Goal: Task Accomplishment & Management: Manage account settings

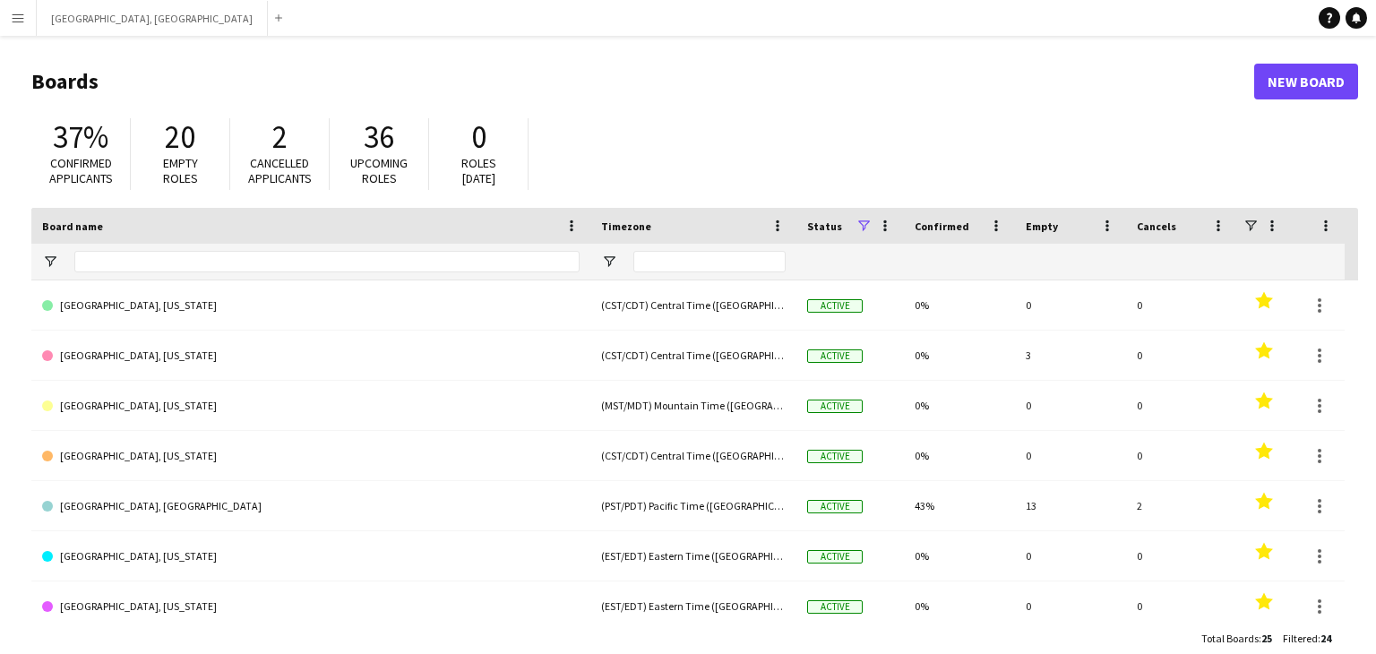
click at [23, 21] on button "Menu" at bounding box center [18, 18] width 36 height 36
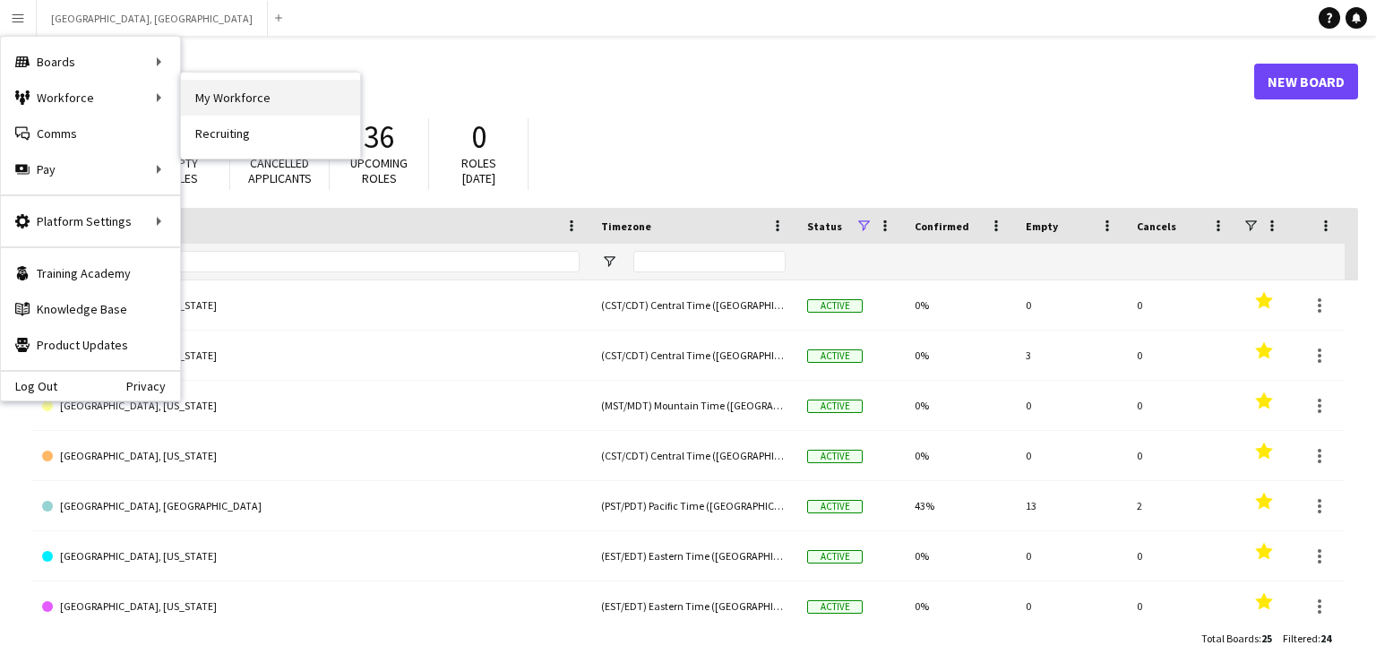
click at [236, 96] on link "My Workforce" at bounding box center [270, 98] width 179 height 36
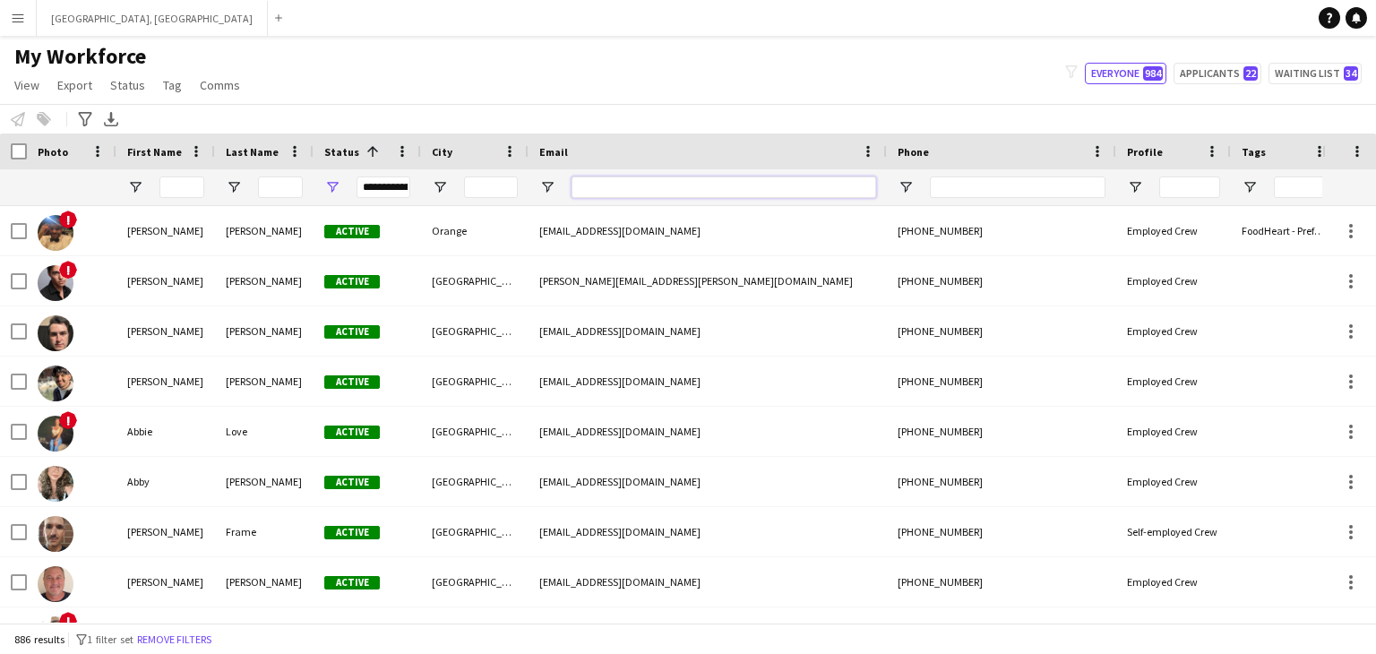
click at [660, 186] on input "Email Filter Input" at bounding box center [724, 187] width 305 height 22
paste input "**********"
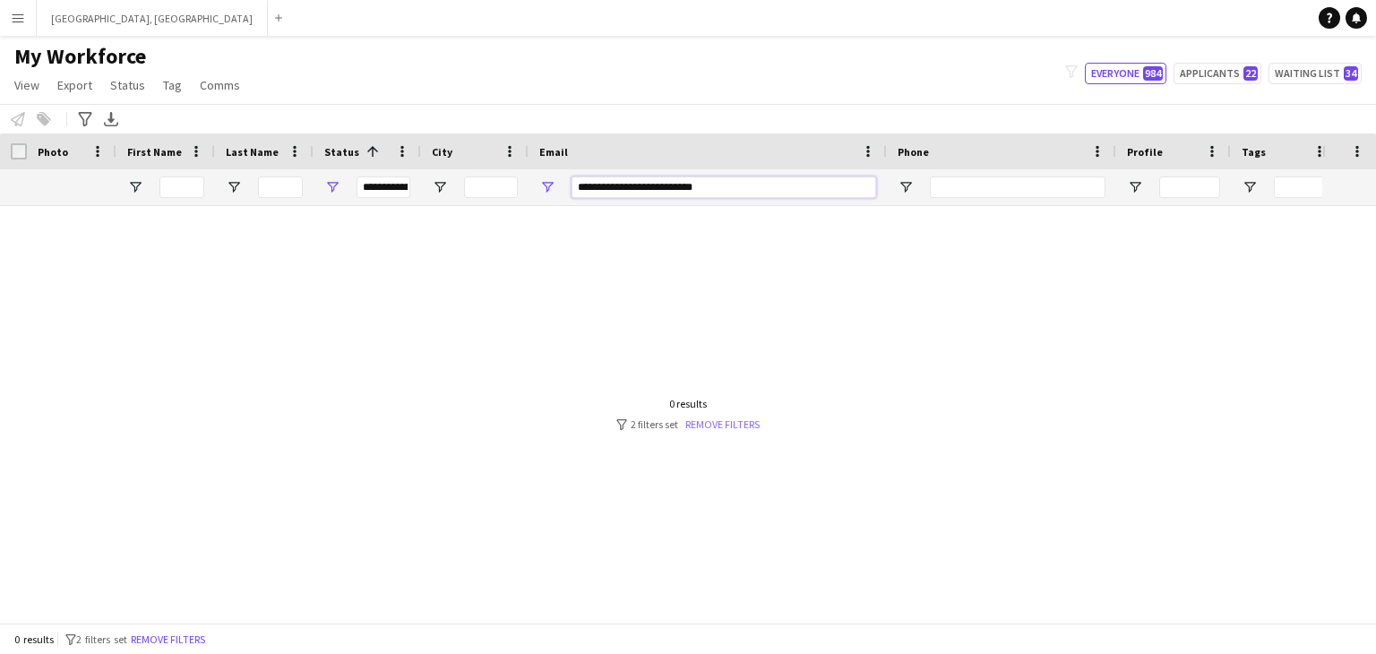
type input "**********"
click at [716, 424] on link "Remove filters" at bounding box center [722, 423] width 74 height 13
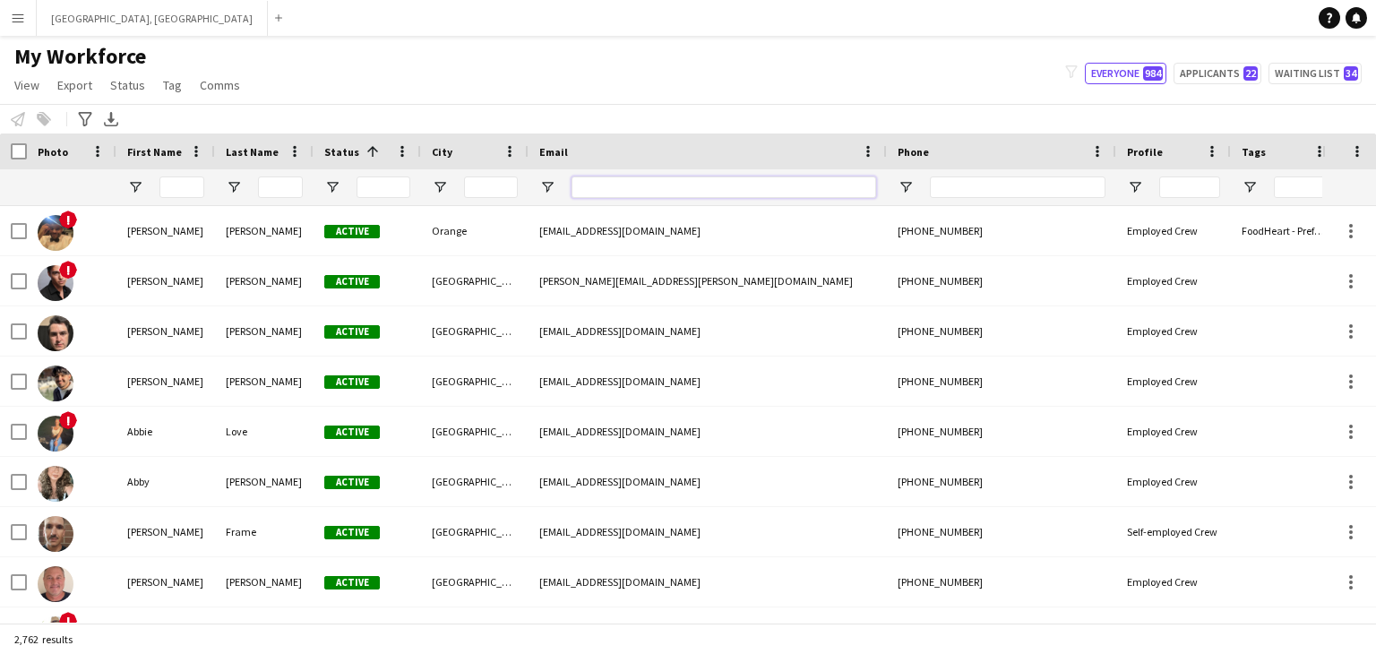
click at [616, 182] on input "Email Filter Input" at bounding box center [724, 187] width 305 height 22
paste input "**********"
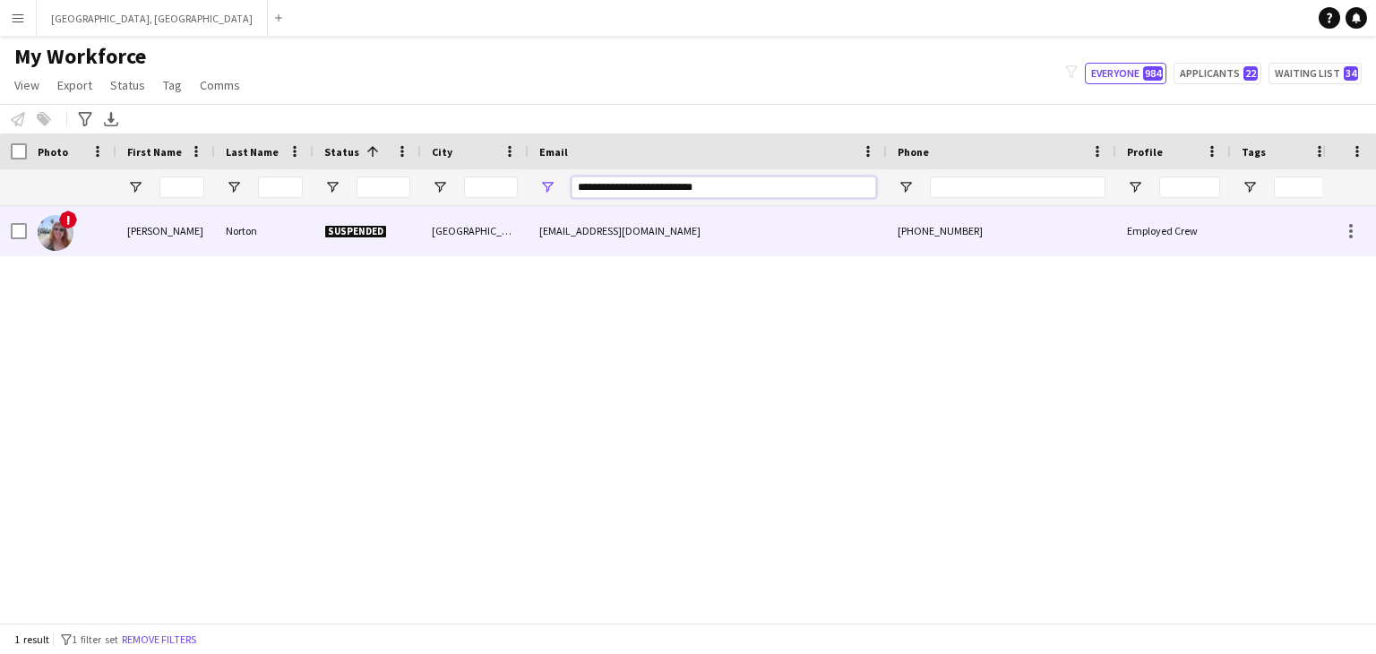
type input "**********"
click at [375, 234] on span "Suspended" at bounding box center [355, 231] width 63 height 13
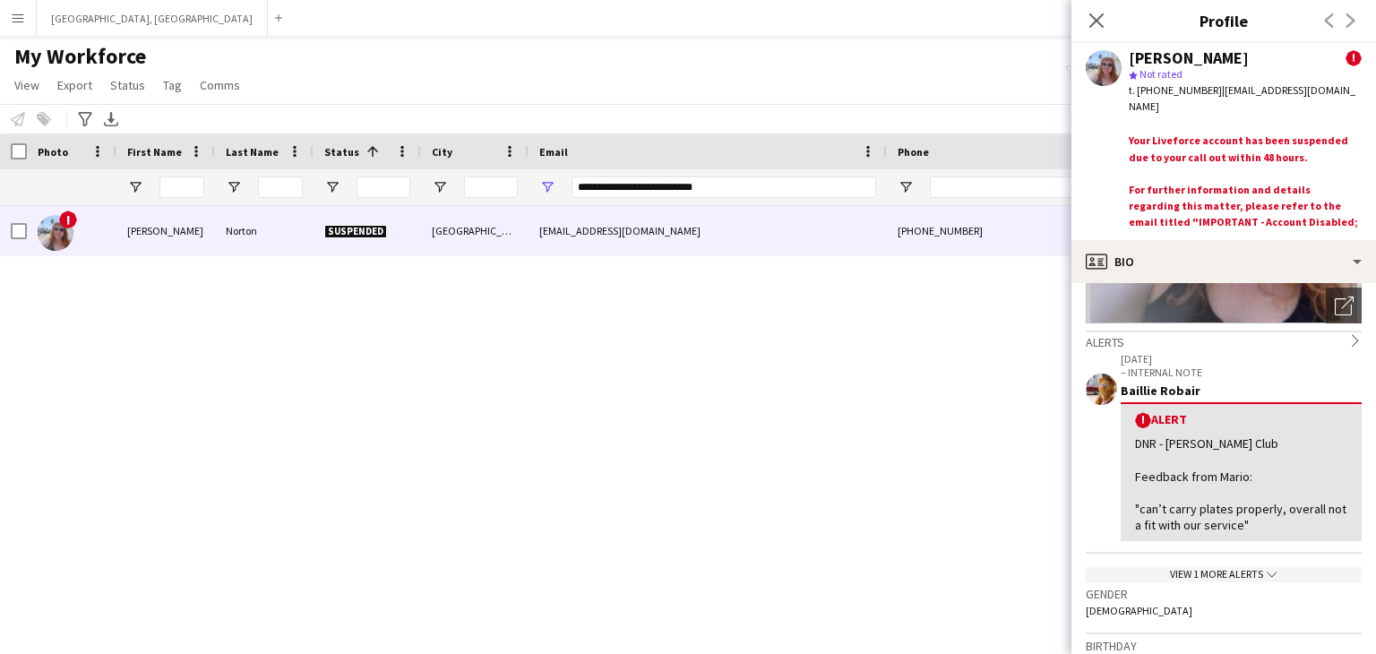
scroll to position [45, 0]
click at [1096, 22] on icon "Close pop-in" at bounding box center [1096, 20] width 17 height 17
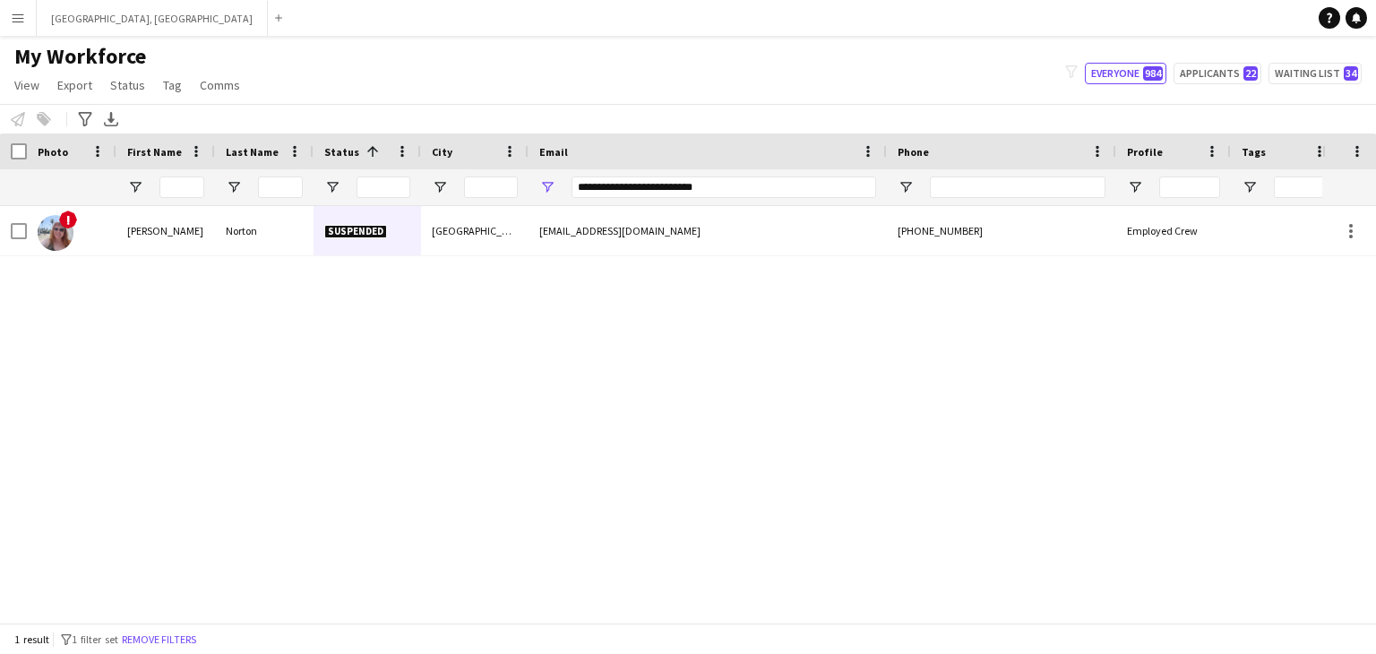
click at [3, 13] on button "Menu" at bounding box center [18, 18] width 36 height 36
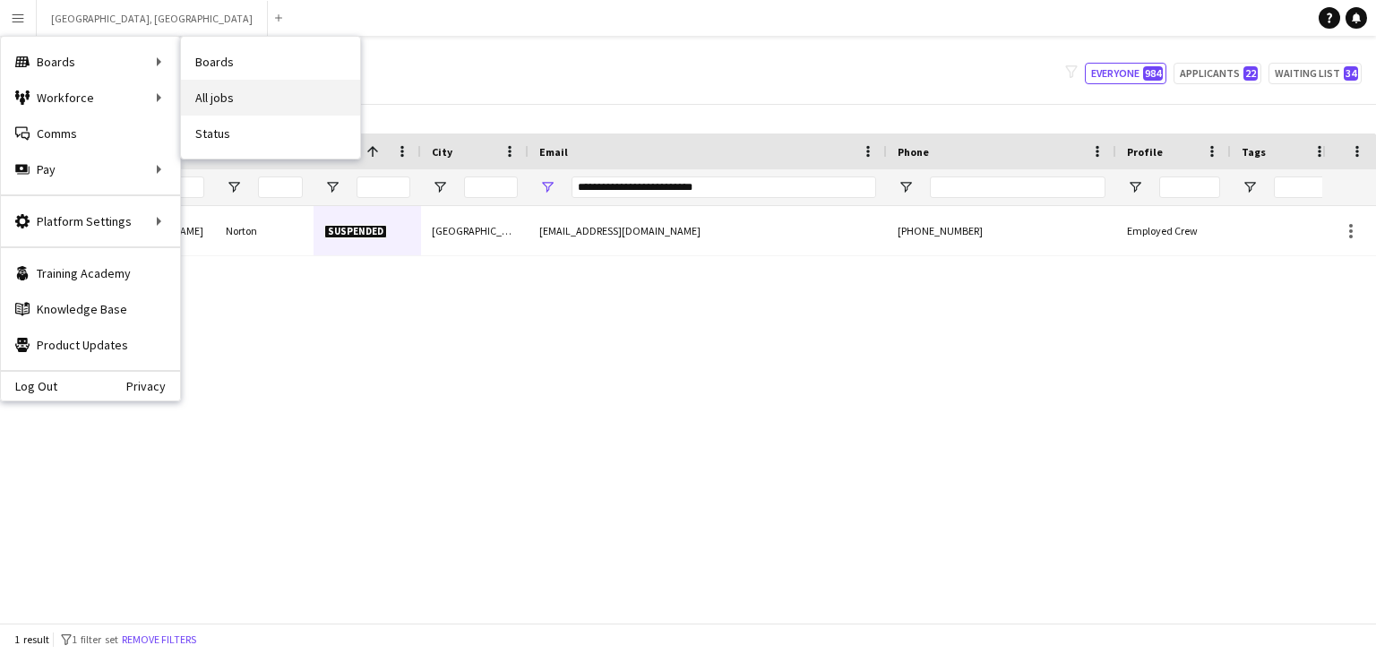
click at [251, 104] on link "All jobs" at bounding box center [270, 98] width 179 height 36
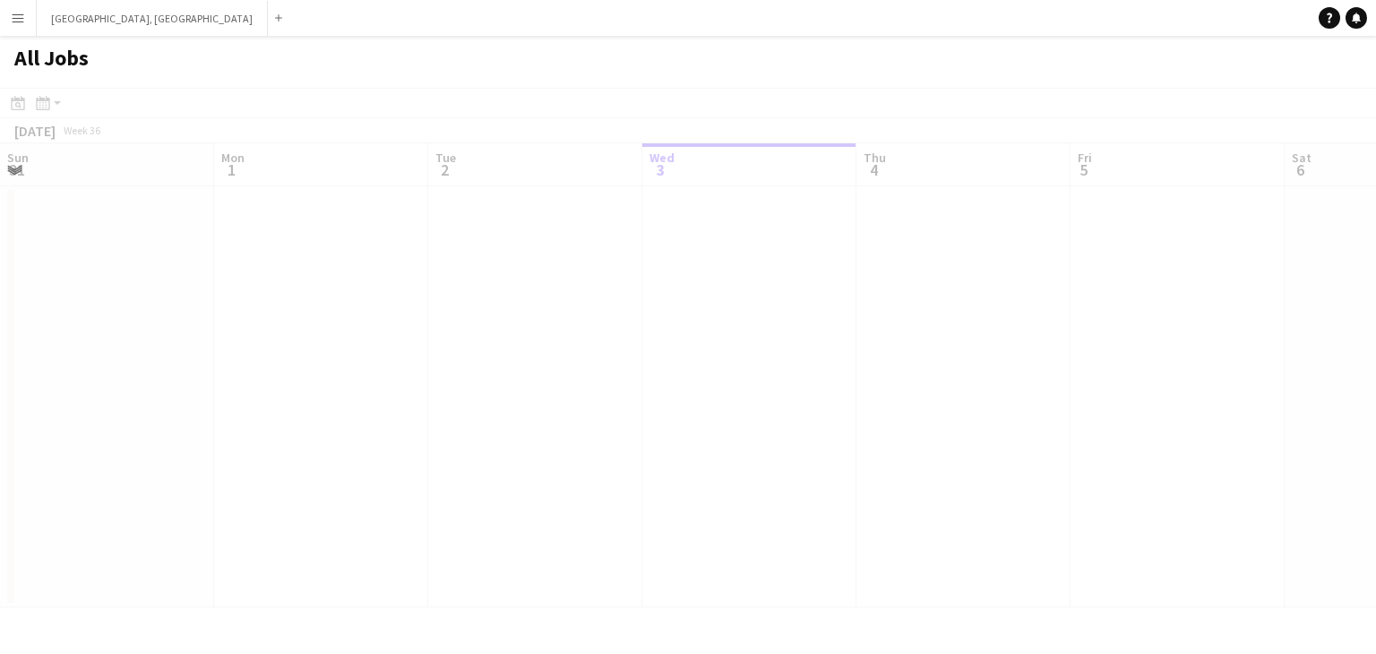
scroll to position [0, 428]
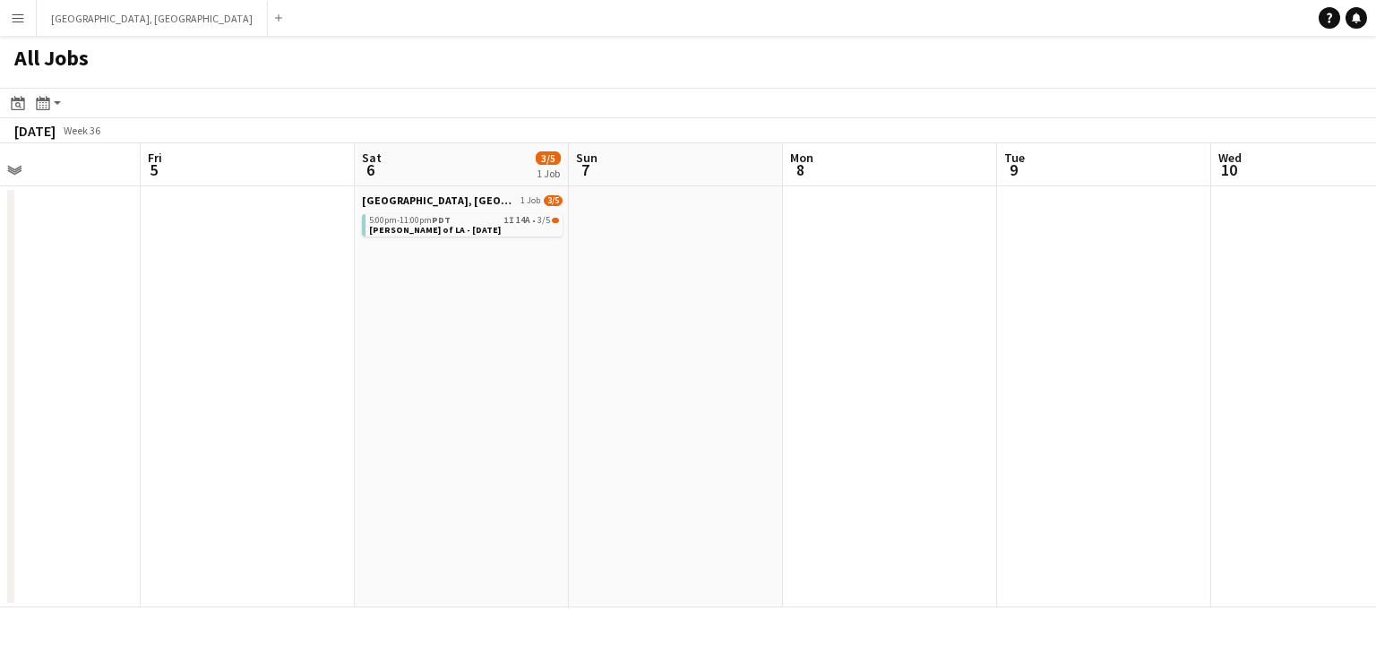
drag, startPoint x: 865, startPoint y: 407, endPoint x: 504, endPoint y: 433, distance: 362.0
click at [386, 437] on app-calendar-viewport "Mon 1 Tue 2 Wed 3 Thu 4 Fri 5 Sat 6 3/5 1 Job Sun 7 Mon 8 Tue 9 Wed 10 Thu 11 F…" at bounding box center [688, 375] width 1376 height 464
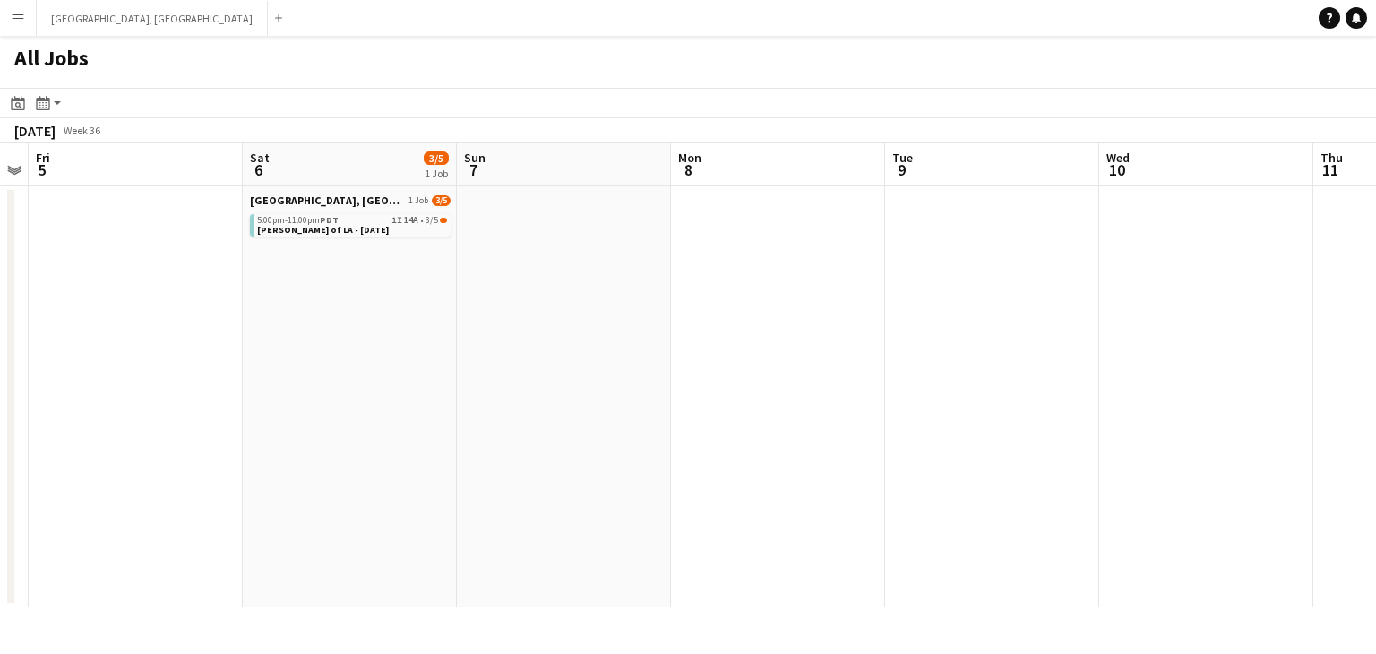
drag, startPoint x: 833, startPoint y: 406, endPoint x: 563, endPoint y: 417, distance: 269.9
click at [563, 417] on app-calendar-viewport "Mon 1 Tue 2 Wed 3 Thu 4 Fri 5 Sat 6 3/5 1 Job Sun 7 Mon 8 Tue 9 Wed 10 Thu 11 F…" at bounding box center [688, 375] width 1376 height 464
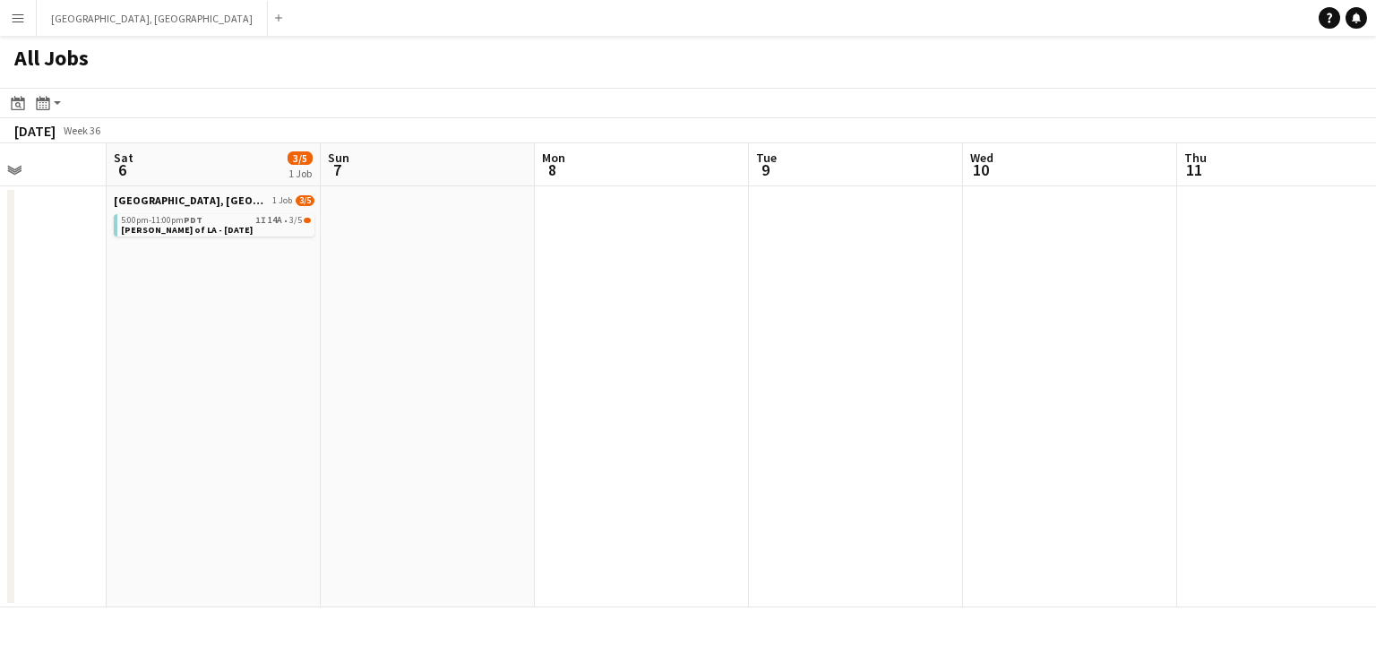
drag, startPoint x: 830, startPoint y: 395, endPoint x: 673, endPoint y: 409, distance: 157.4
click at [677, 409] on app-calendar-viewport "Wed 3 Thu 4 Fri 5 Sat 6 3/5 1 Job Sun 7 Mon 8 Tue 9 Wed 10 Thu 11 Fri 12 Sat 13…" at bounding box center [688, 375] width 1376 height 464
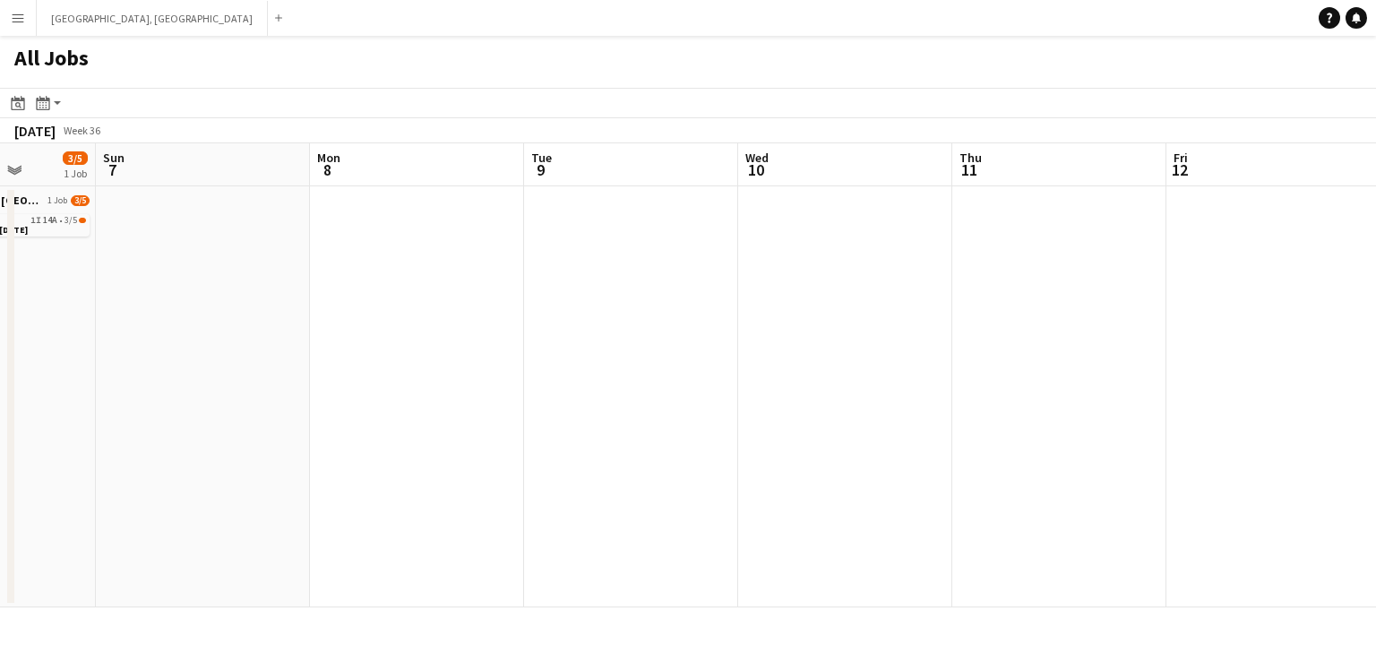
click at [603, 417] on app-all-jobs "All Jobs Date picker [DATE] [DATE] [DATE] M [DATE] T [DATE] W [DATE] T [DATE] F…" at bounding box center [688, 322] width 1376 height 572
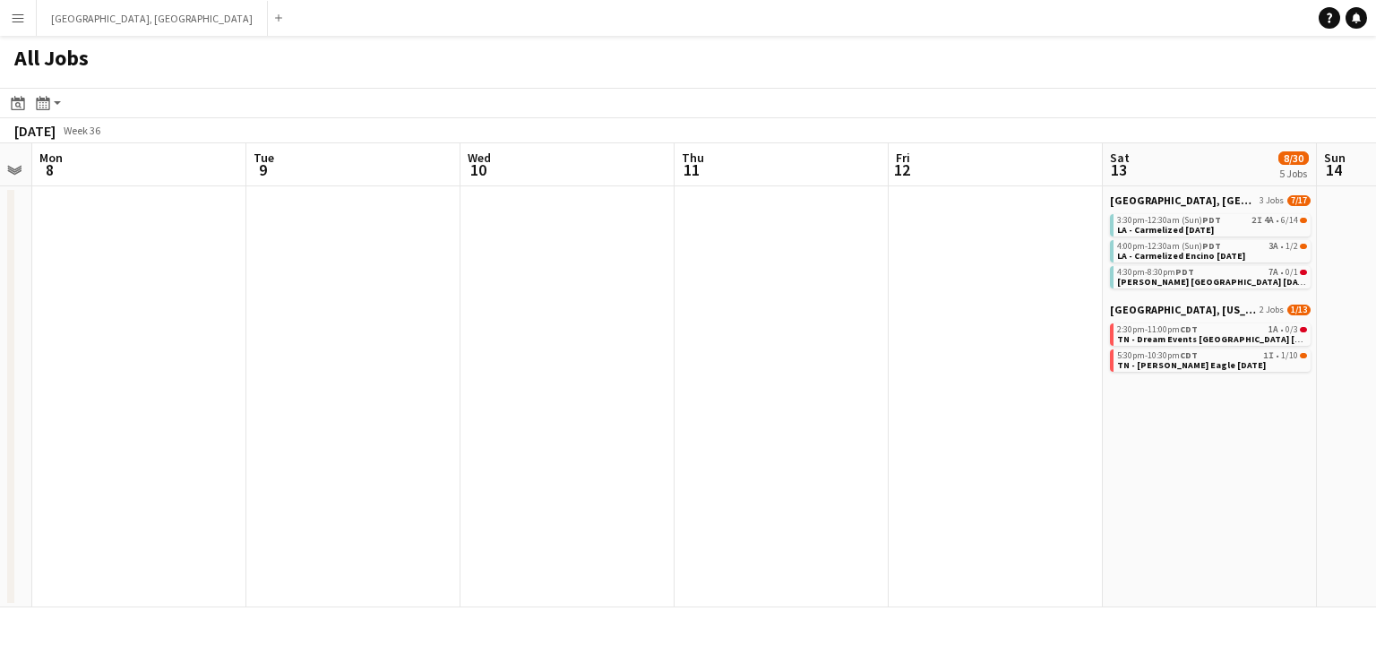
scroll to position [0, 642]
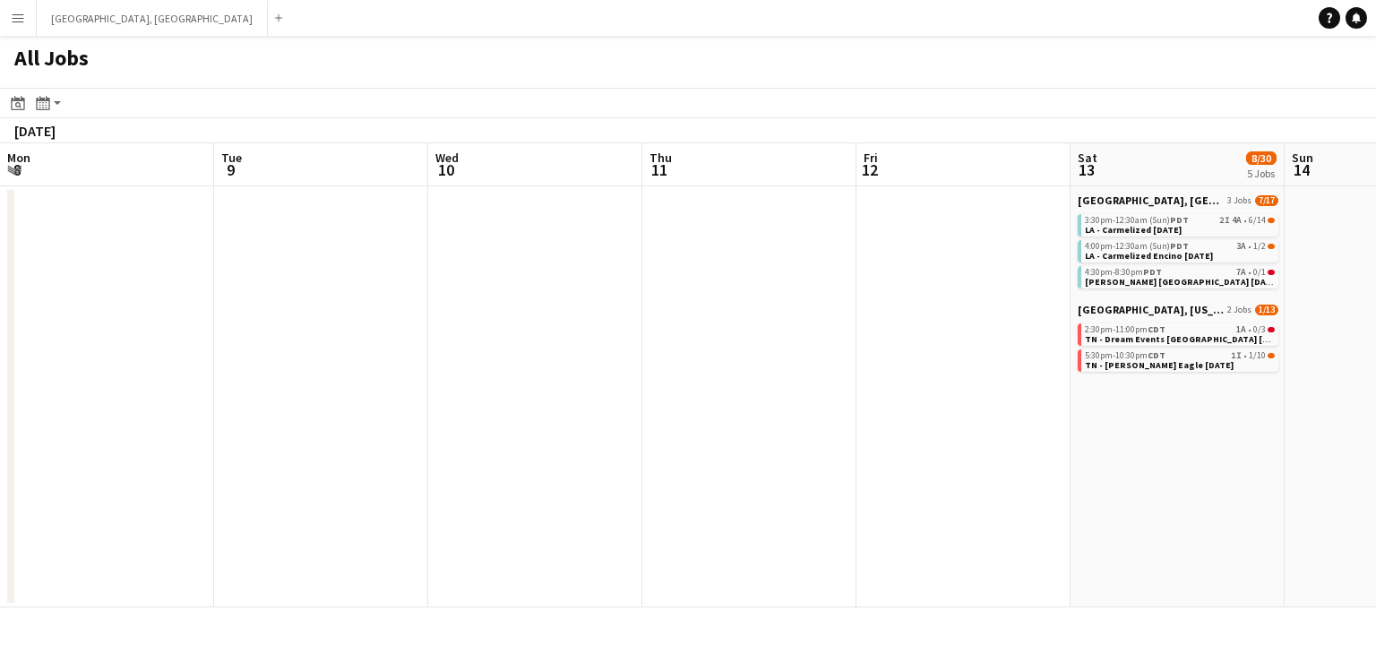
drag, startPoint x: 735, startPoint y: 417, endPoint x: 555, endPoint y: 415, distance: 180.1
click at [555, 415] on app-calendar-viewport "Fri 5 Sat 6 3/5 1 Job Sun 7 Mon 8 Tue 9 Wed 10 Thu 11 Fri 12 Sat 13 8/30 5 Jobs…" at bounding box center [688, 375] width 1376 height 464
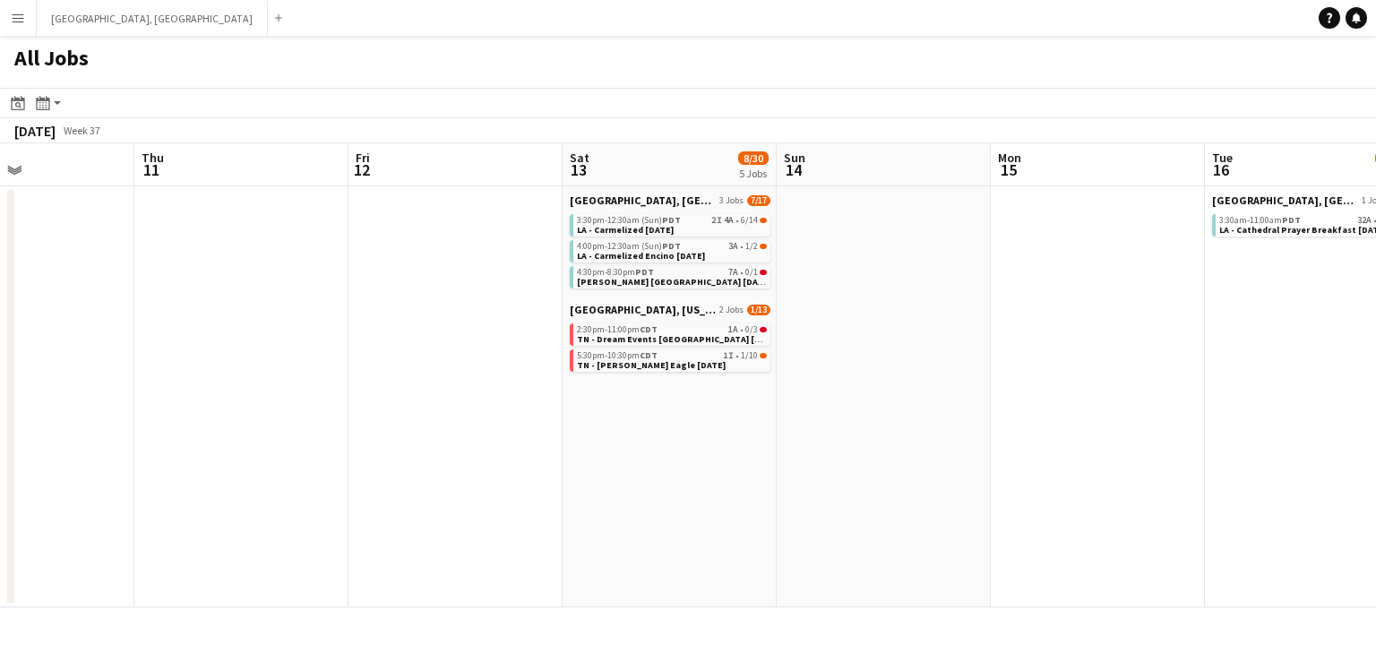
drag, startPoint x: 846, startPoint y: 340, endPoint x: 480, endPoint y: 346, distance: 365.5
click at [429, 348] on app-calendar-viewport "Sun 7 Mon 8 Tue 9 Wed 10 Thu 11 Fri 12 Sat 13 8/30 5 Jobs Sun 14 Mon 15 Tue 16 …" at bounding box center [688, 375] width 1376 height 464
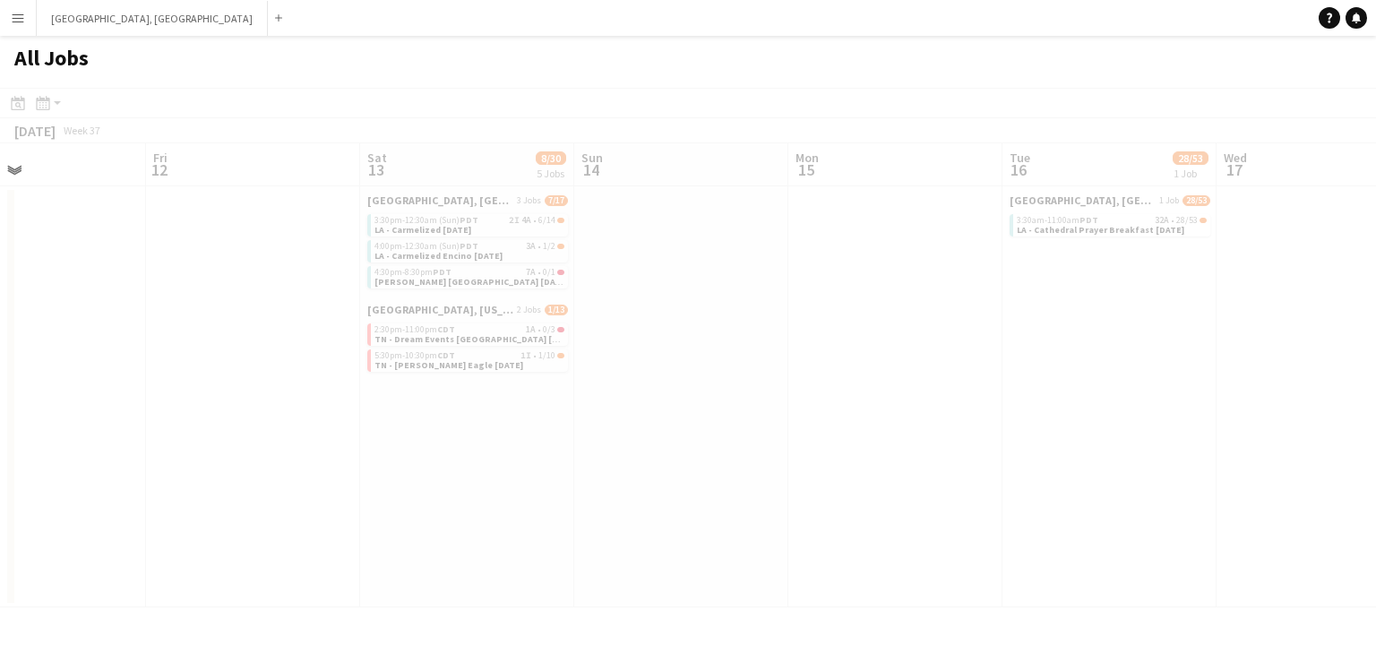
drag, startPoint x: 709, startPoint y: 342, endPoint x: 837, endPoint y: 346, distance: 128.2
click at [618, 347] on app-all-jobs "All Jobs Date picker [DATE] [DATE] [DATE] M [DATE] T [DATE] W [DATE] T [DATE] F…" at bounding box center [688, 322] width 1376 height 572
drag, startPoint x: 691, startPoint y: 359, endPoint x: 650, endPoint y: 362, distance: 40.4
click at [650, 362] on div at bounding box center [688, 374] width 1376 height 572
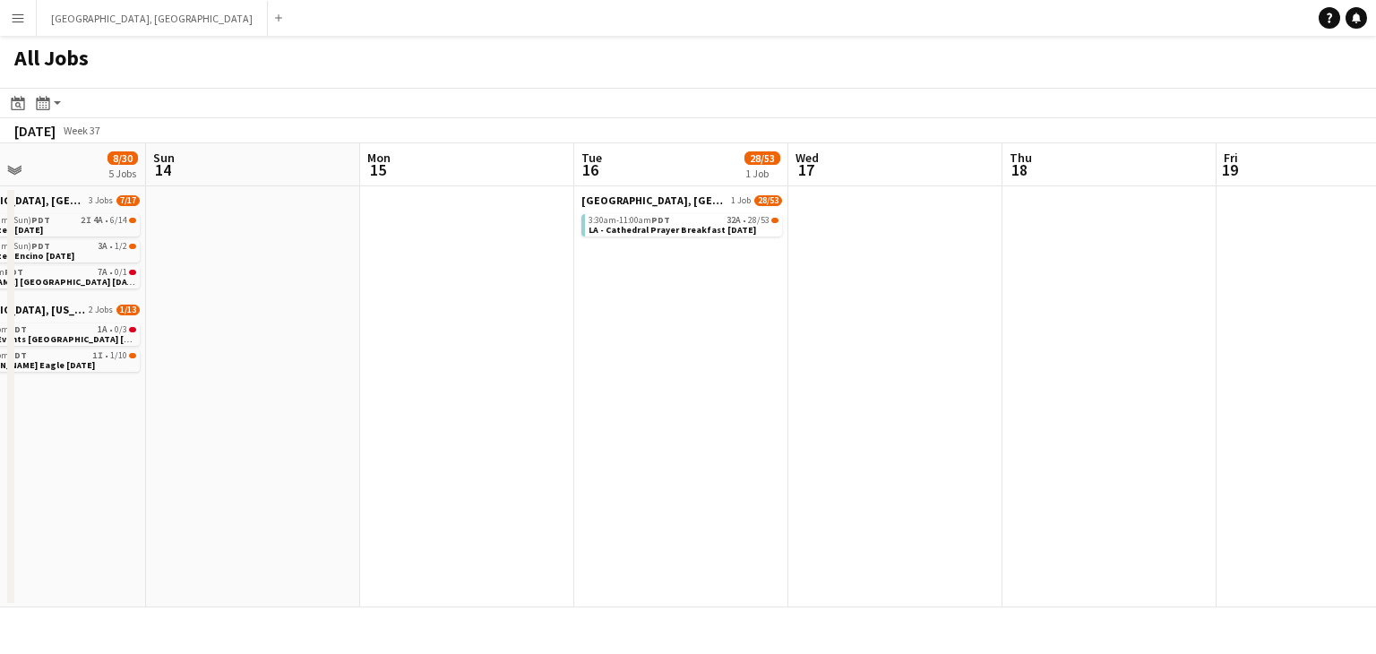
drag, startPoint x: 491, startPoint y: 402, endPoint x: 520, endPoint y: 401, distance: 29.6
click at [477, 403] on app-calendar-viewport "Thu 11 Fri 12 Sat 13 8/30 5 Jobs Sun 14 Mon 15 Tue 16 28/53 1 Job Wed 17 Thu 18…" at bounding box center [688, 375] width 1376 height 464
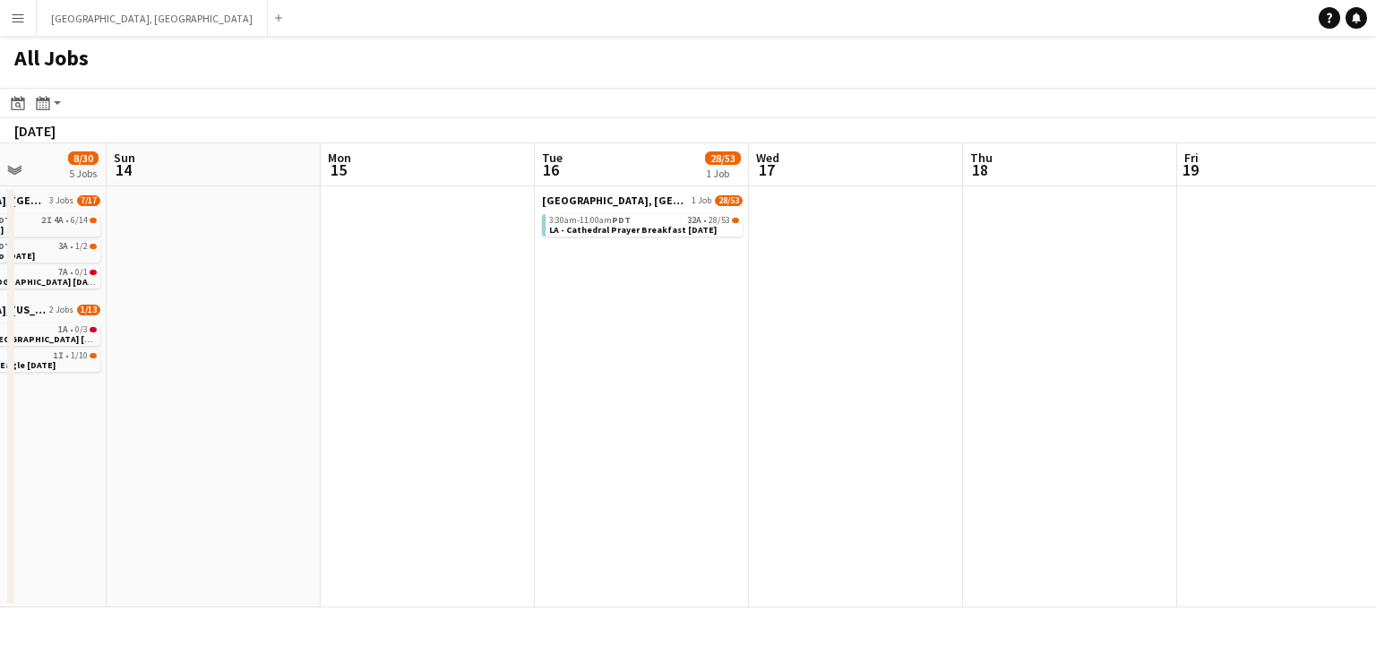
click at [557, 391] on app-all-jobs "All Jobs Date picker [DATE] [DATE] [DATE] M [DATE] T [DATE] W [DATE] T [DATE] F…" at bounding box center [688, 322] width 1376 height 572
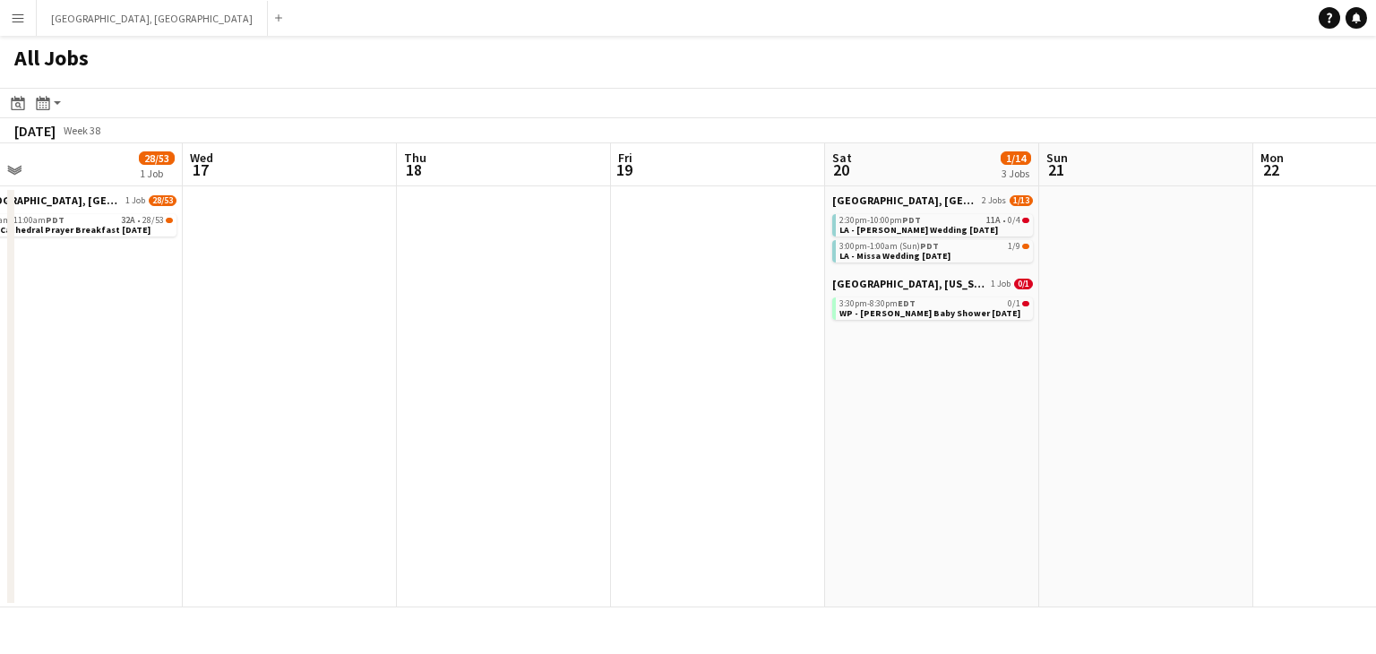
drag, startPoint x: 949, startPoint y: 361, endPoint x: 535, endPoint y: 374, distance: 414.1
click at [535, 374] on app-calendar-viewport "Sat 13 8/30 5 Jobs Sun 14 Mon 15 Tue 16 28/53 1 Job Wed 17 Thu 18 Fri 19 Sat 20…" at bounding box center [688, 375] width 1376 height 464
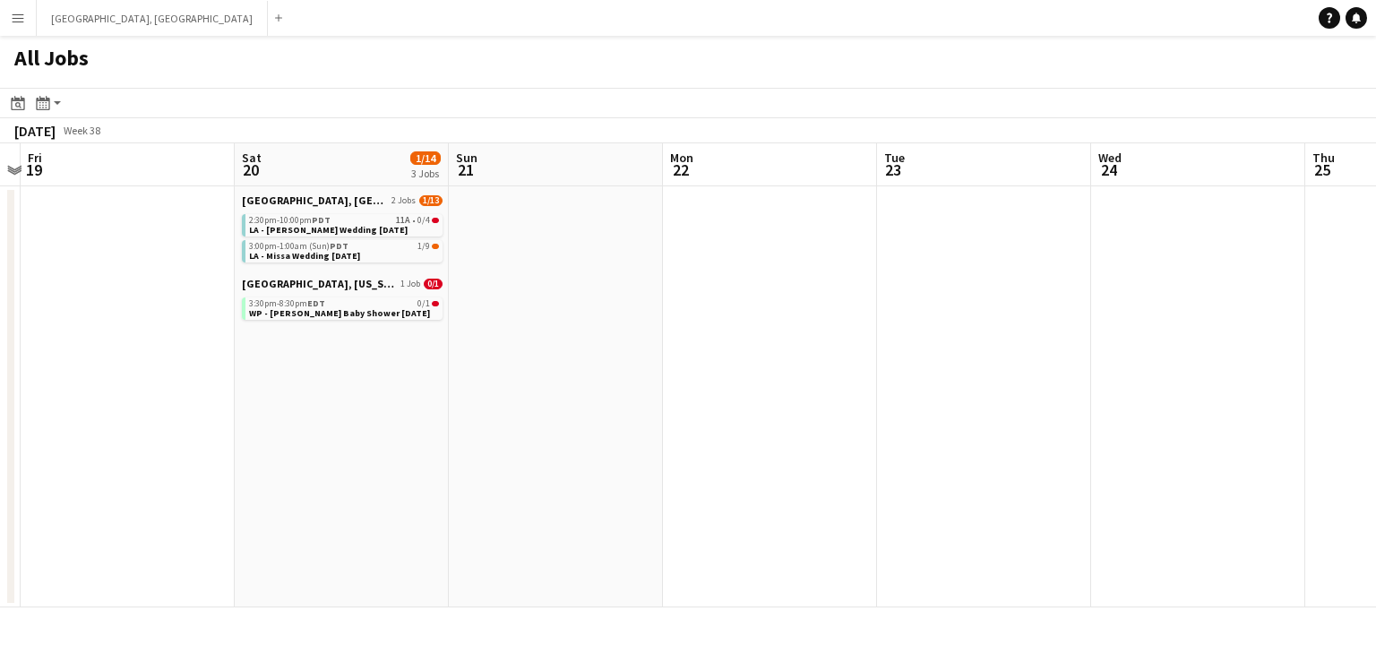
click at [598, 455] on app-all-jobs "All Jobs Date picker [DATE] [DATE] [DATE] M [DATE] T [DATE] W [DATE] T [DATE] F…" at bounding box center [688, 322] width 1376 height 572
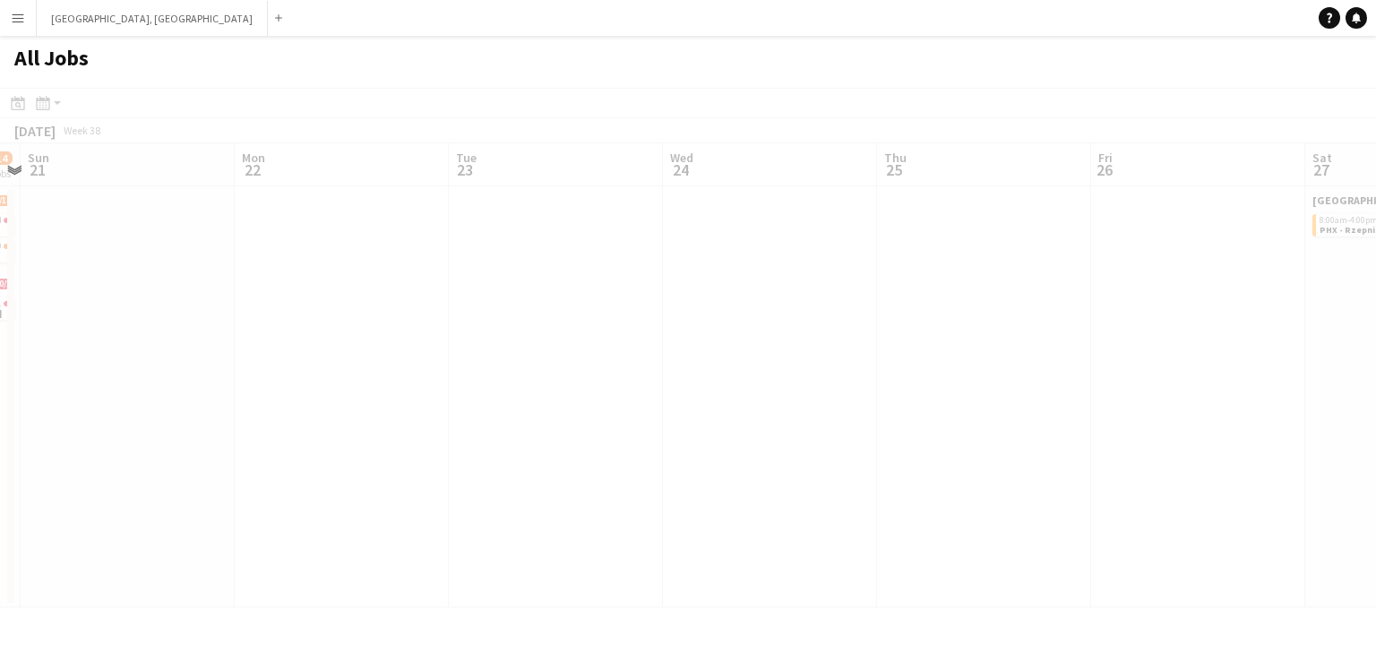
scroll to position [0, 484]
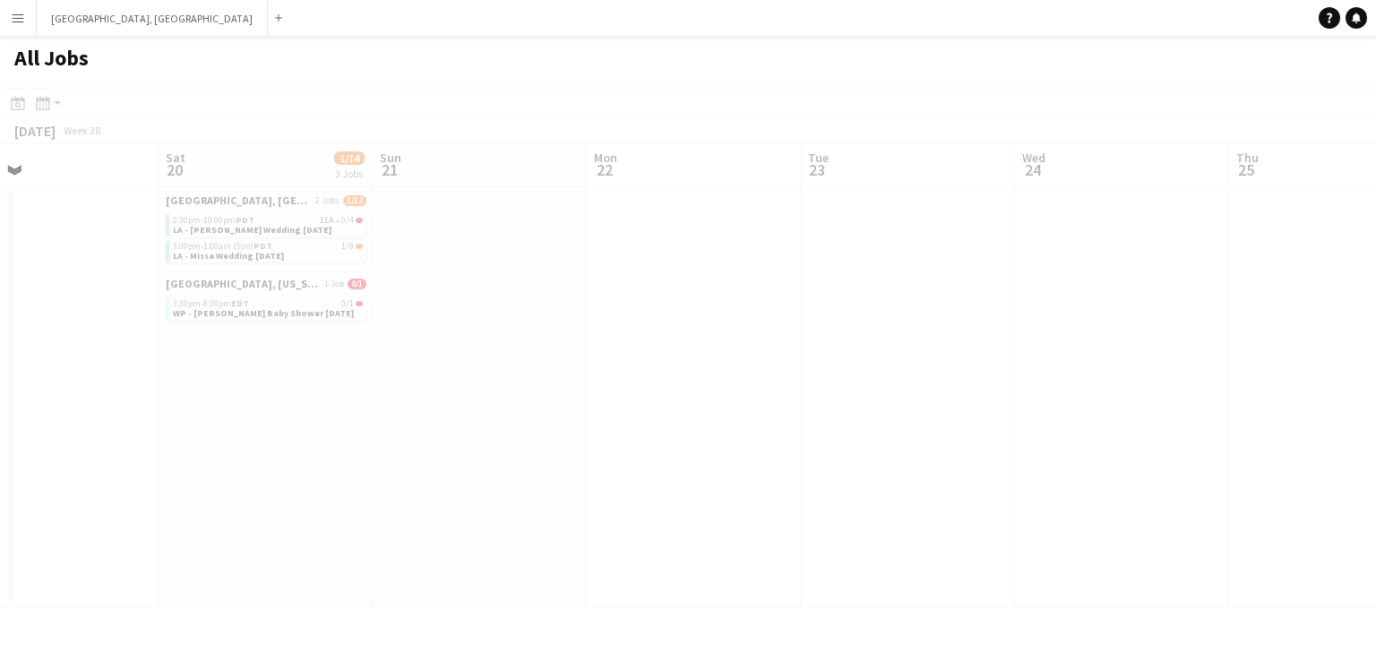
drag, startPoint x: 1076, startPoint y: 395, endPoint x: 710, endPoint y: 430, distance: 367.2
click at [675, 434] on div at bounding box center [688, 374] width 1376 height 572
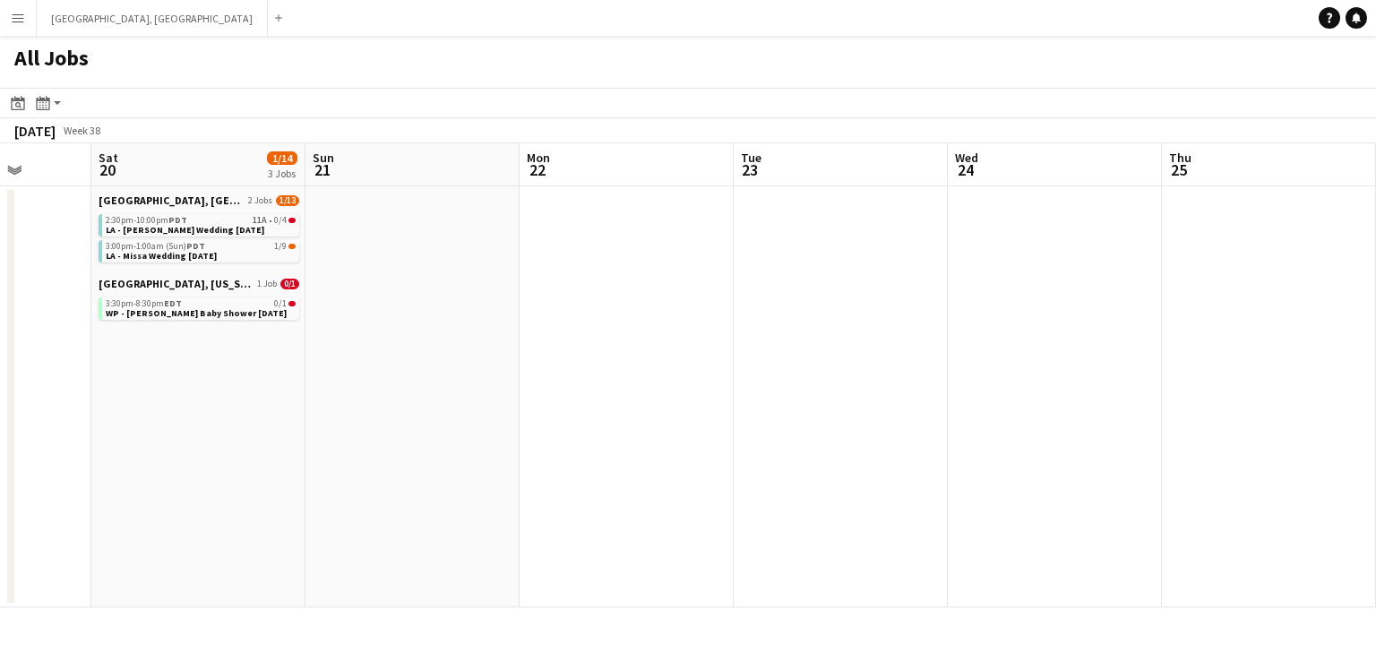
drag, startPoint x: 1012, startPoint y: 362, endPoint x: 650, endPoint y: 413, distance: 365.5
click at [519, 416] on app-calendar-viewport "Wed 17 Thu 18 Fri 19 Sat 20 1/14 3 Jobs Sun 21 Mon 22 Tue 23 Wed 24 Thu 25 Fri …" at bounding box center [688, 375] width 1376 height 464
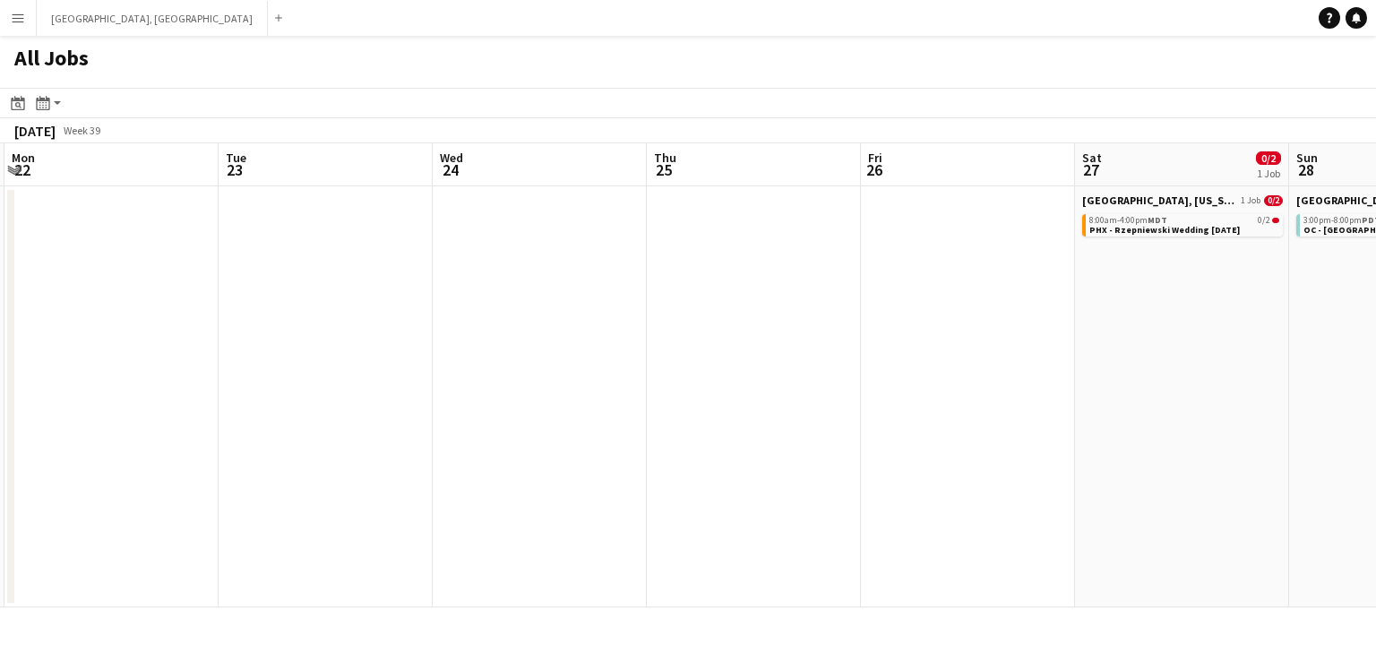
click at [659, 406] on app-all-jobs "All Jobs Date picker [DATE] [DATE] [DATE] M [DATE] T [DATE] W [DATE] T [DATE] F…" at bounding box center [688, 322] width 1376 height 572
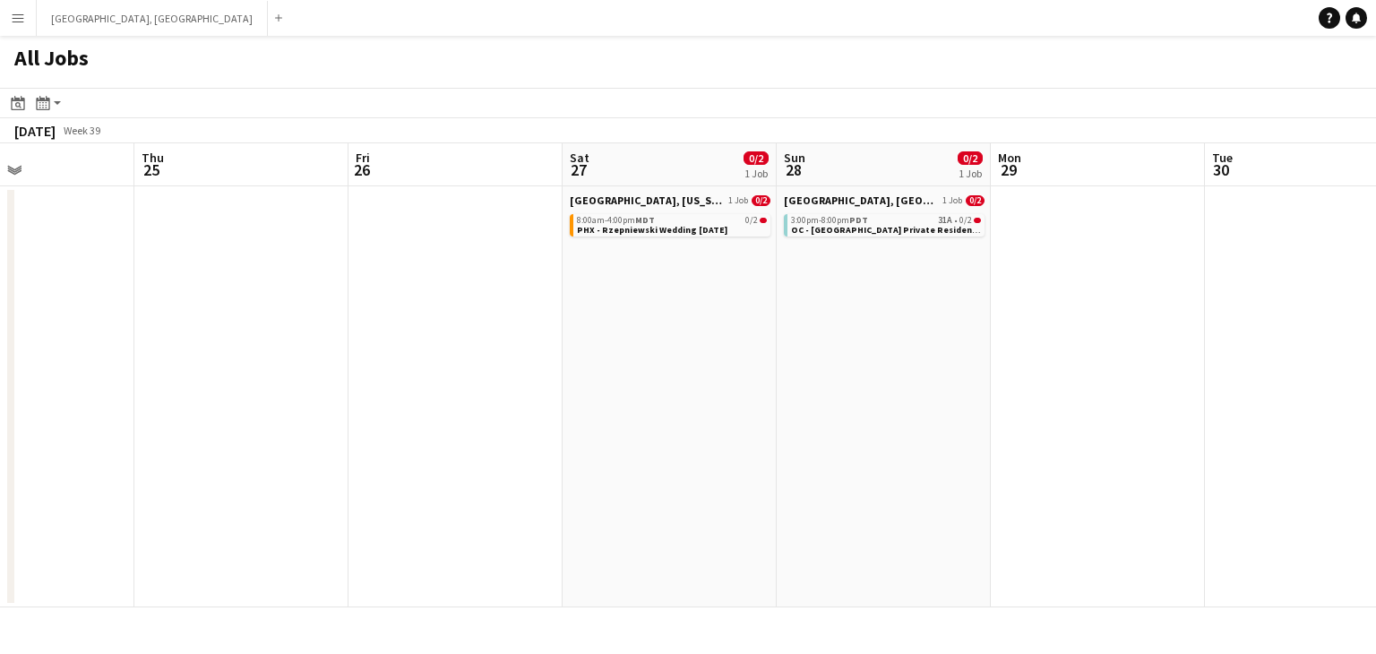
drag, startPoint x: 911, startPoint y: 354, endPoint x: 663, endPoint y: 382, distance: 249.7
click at [663, 382] on app-calendar-viewport "Sun 21 Mon 22 Tue 23 Wed 24 Thu 25 Fri 26 Sat 27 0/2 1 Job Sun 28 0/2 1 Job Mon…" at bounding box center [688, 375] width 1376 height 464
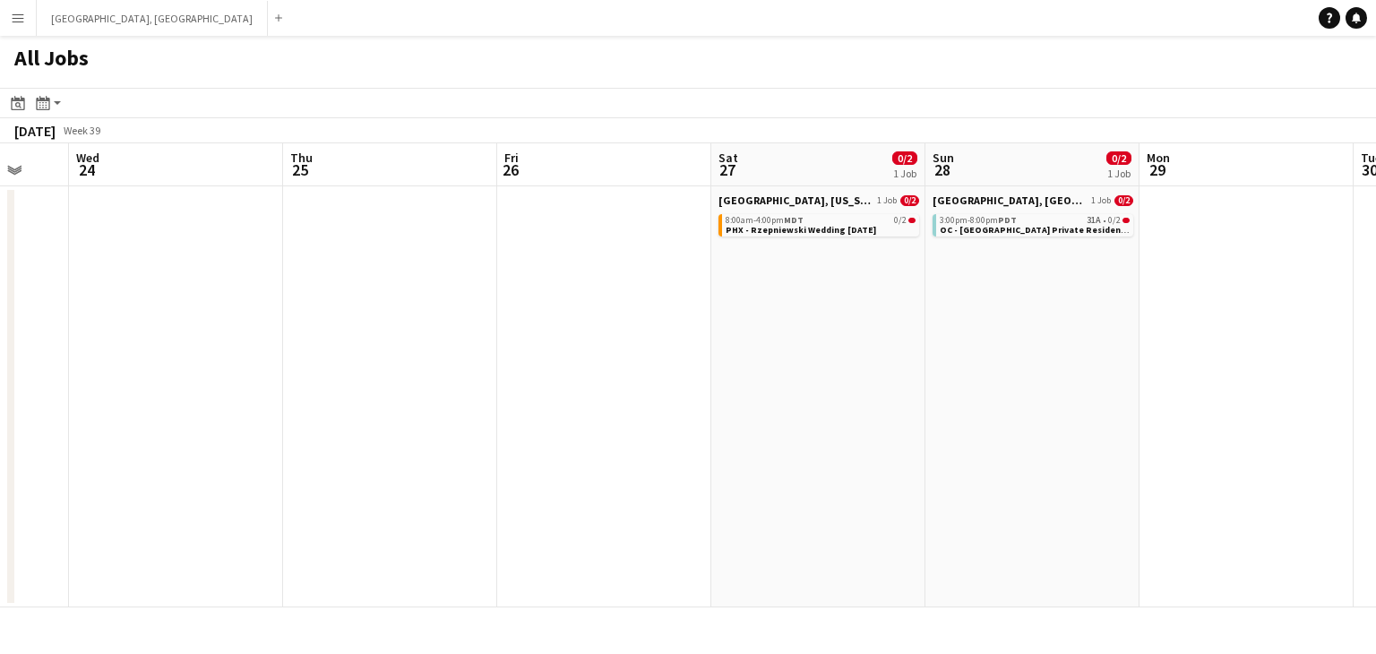
drag, startPoint x: 957, startPoint y: 344, endPoint x: 607, endPoint y: 385, distance: 351.8
click at [607, 385] on app-calendar-viewport "Sun 21 Mon 22 Tue 23 Wed 24 Thu 25 Fri 26 Sat 27 0/2 1 Job Sun 28 0/2 1 Job Mon…" at bounding box center [688, 375] width 1376 height 464
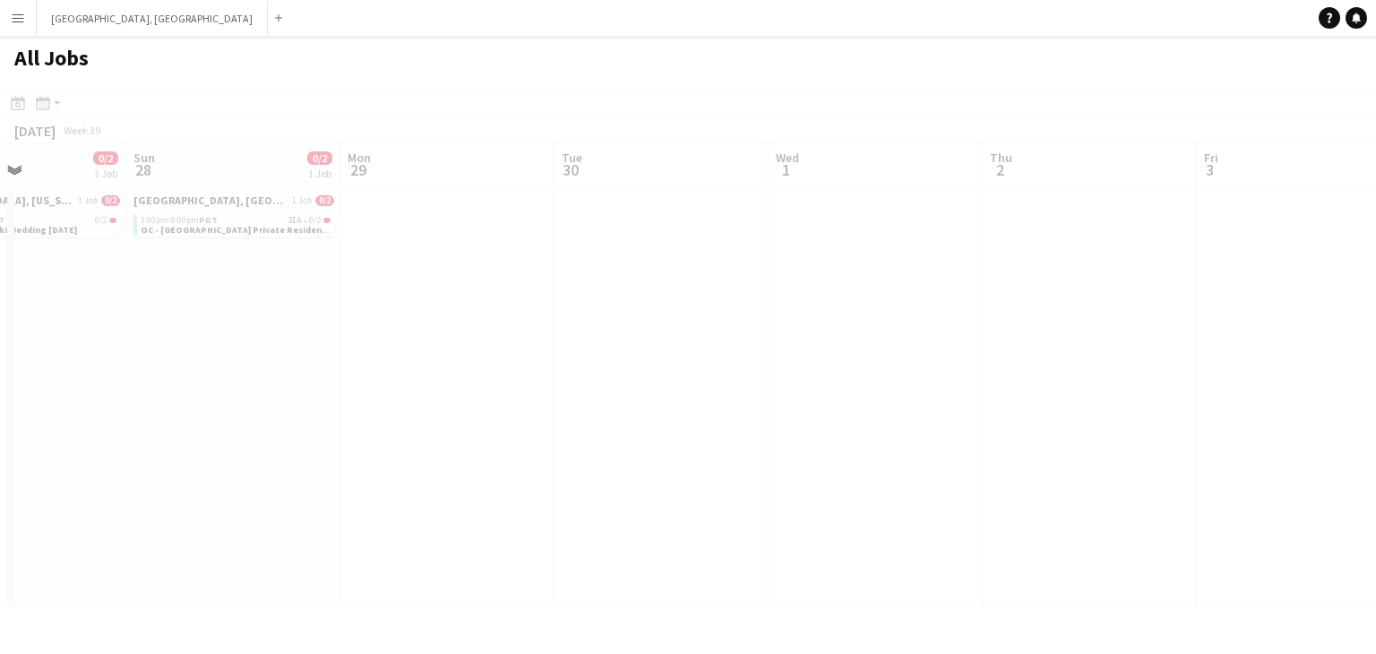
drag, startPoint x: 681, startPoint y: 375, endPoint x: 629, endPoint y: 382, distance: 52.3
click at [573, 387] on app-calendar-viewport "Thu 25 Fri 26 Sat 27 0/2 1 Job Sun 28 0/2 1 Job Mon 29 Tue 30 Wed 1 Thu 2 Fri 3…" at bounding box center [688, 375] width 1376 height 464
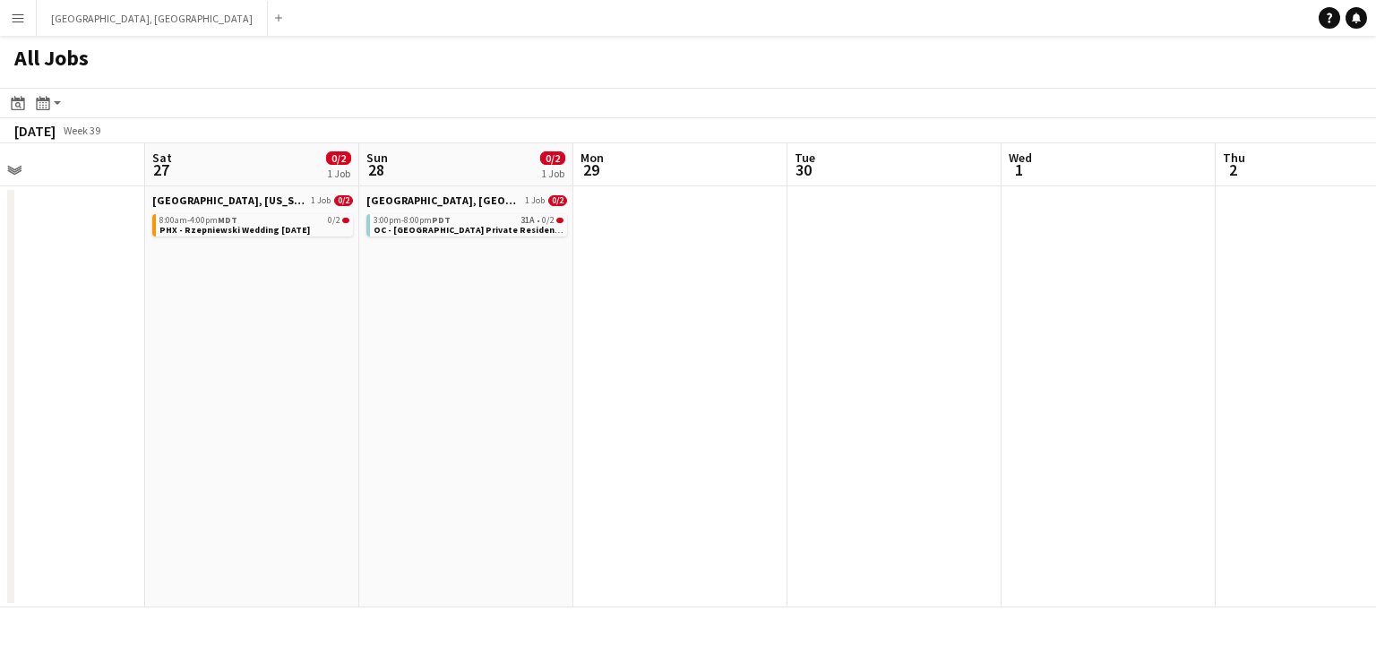
drag, startPoint x: 570, startPoint y: 390, endPoint x: 959, endPoint y: 331, distance: 394.2
click at [959, 331] on app-calendar-viewport "Wed 24 Thu 25 Fri 26 Sat 27 0/2 1 Job Sun 28 0/2 1 Job Mon 29 Tue 30 Wed 1 Thu …" at bounding box center [688, 375] width 1376 height 464
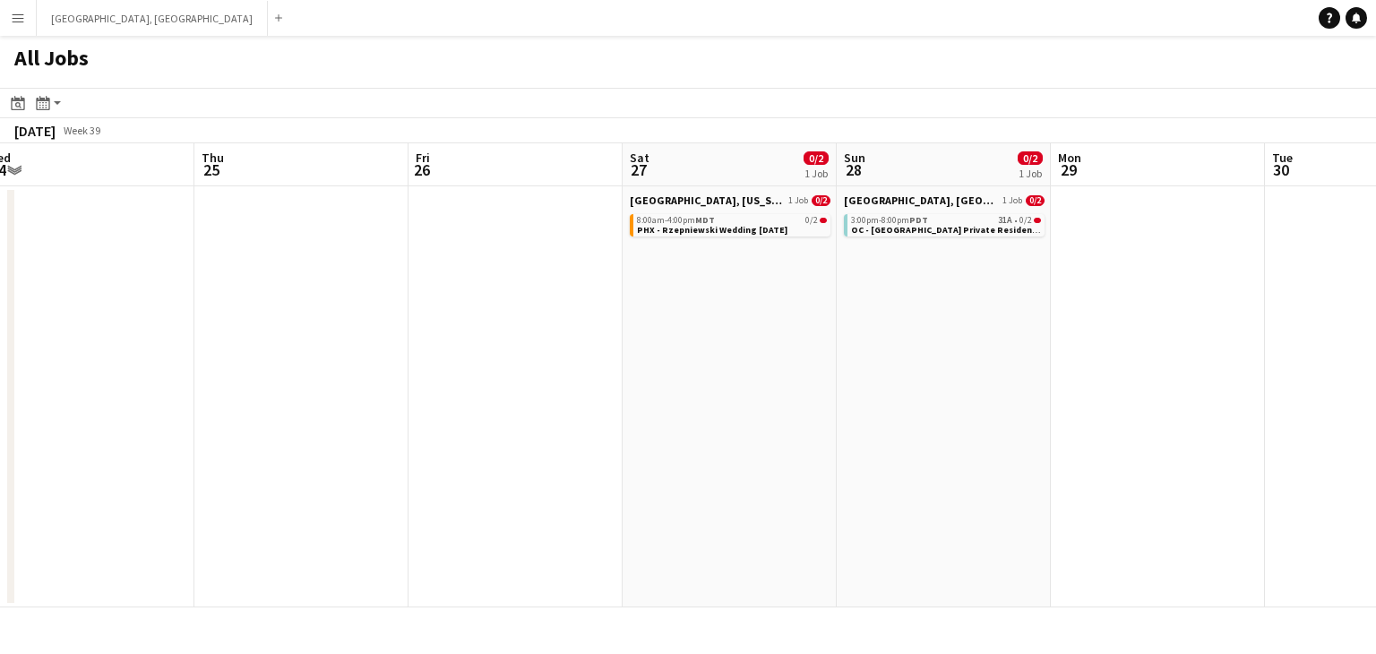
scroll to position [0, 439]
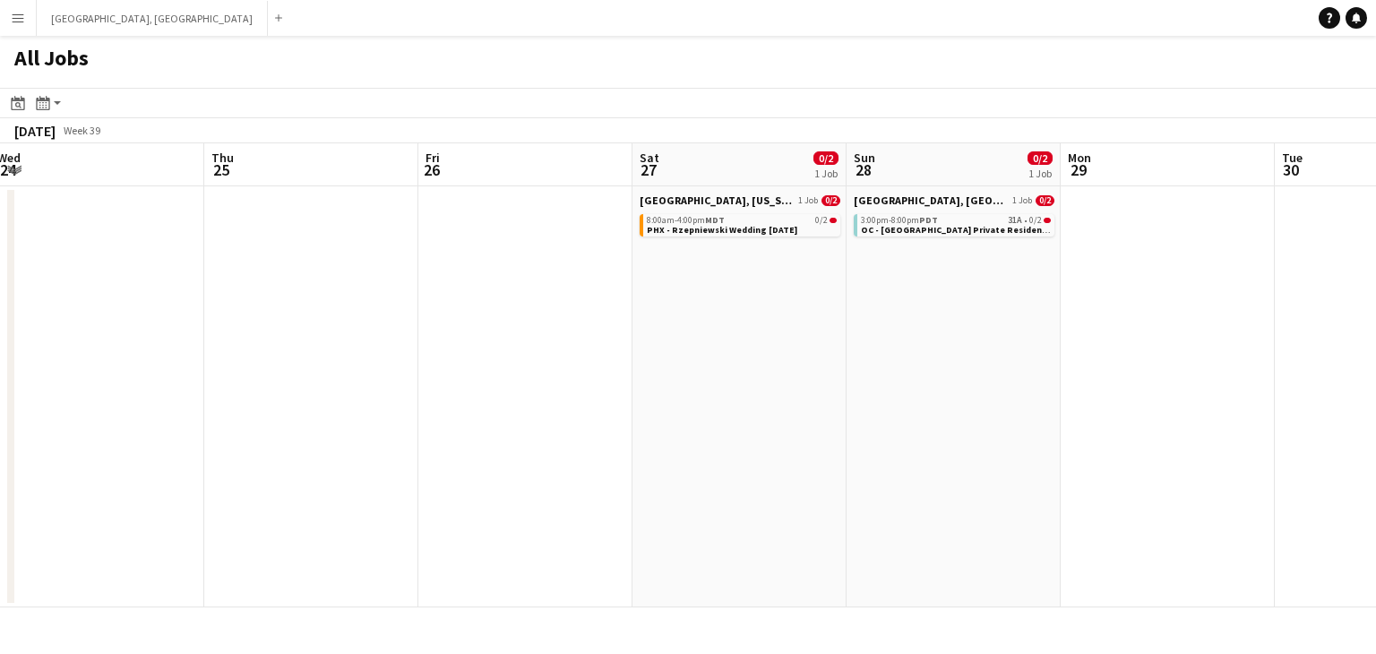
drag, startPoint x: 533, startPoint y: 376, endPoint x: 845, endPoint y: 338, distance: 314.1
click at [848, 338] on app-calendar-viewport "Mon 22 Tue 23 Wed 24 Thu 25 Fri 26 Sat 27 0/2 1 Job Sun 28 0/2 1 Job Mon 29 Tue…" at bounding box center [688, 375] width 1376 height 464
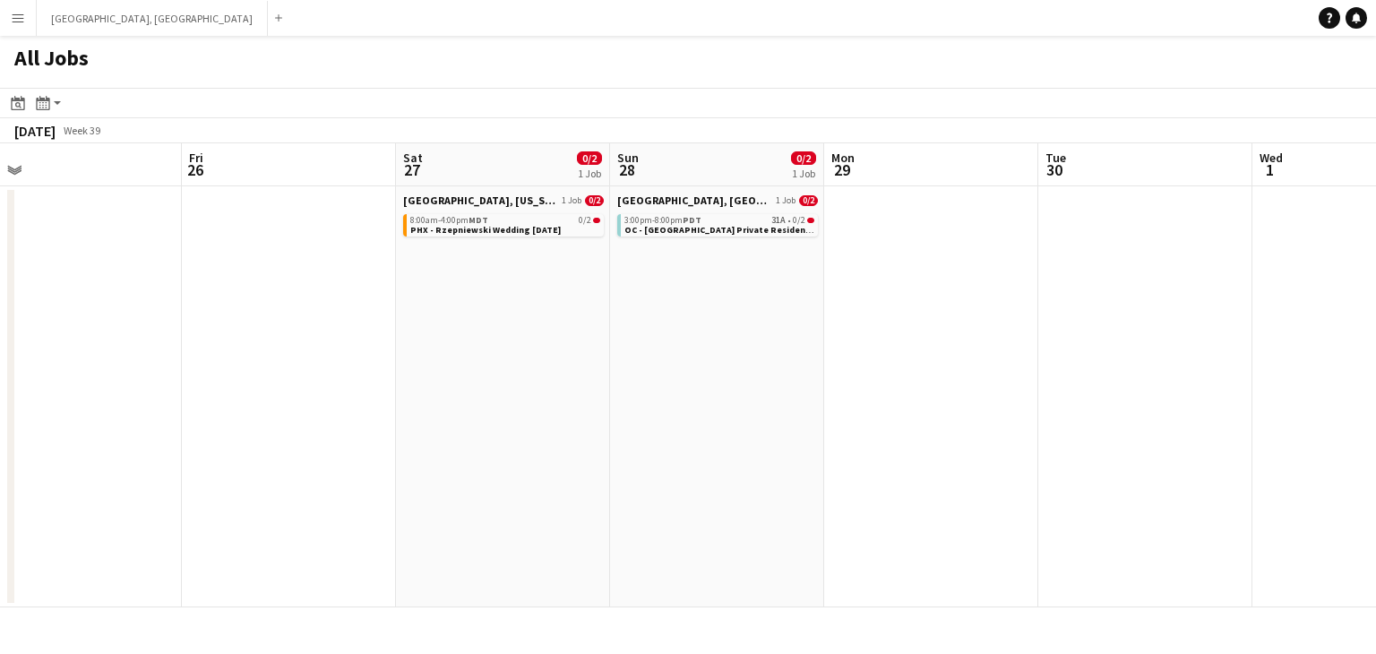
drag, startPoint x: 881, startPoint y: 328, endPoint x: 585, endPoint y: 368, distance: 298.4
click at [585, 368] on app-calendar-viewport "Mon 22 Tue 23 Wed 24 Thu 25 Fri 26 Sat 27 0/2 1 Job Sun 28 0/2 1 Job Mon 29 Tue…" at bounding box center [688, 375] width 1376 height 464
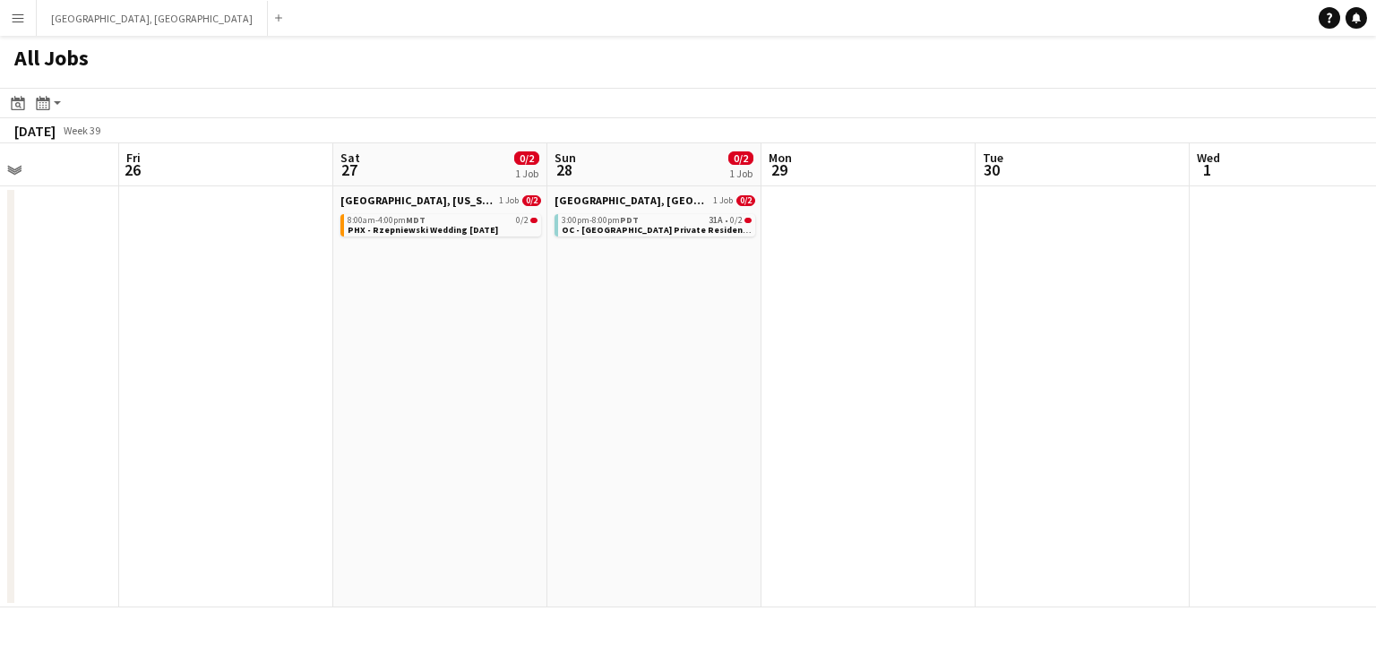
drag, startPoint x: 718, startPoint y: 365, endPoint x: 680, endPoint y: 370, distance: 38.0
click at [692, 368] on app-calendar-viewport "Mon 22 Tue 23 Wed 24 Thu 25 Fri 26 Sat 27 0/2 1 Job Sun 28 0/2 1 Job Mon 29 Tue…" at bounding box center [688, 375] width 1376 height 464
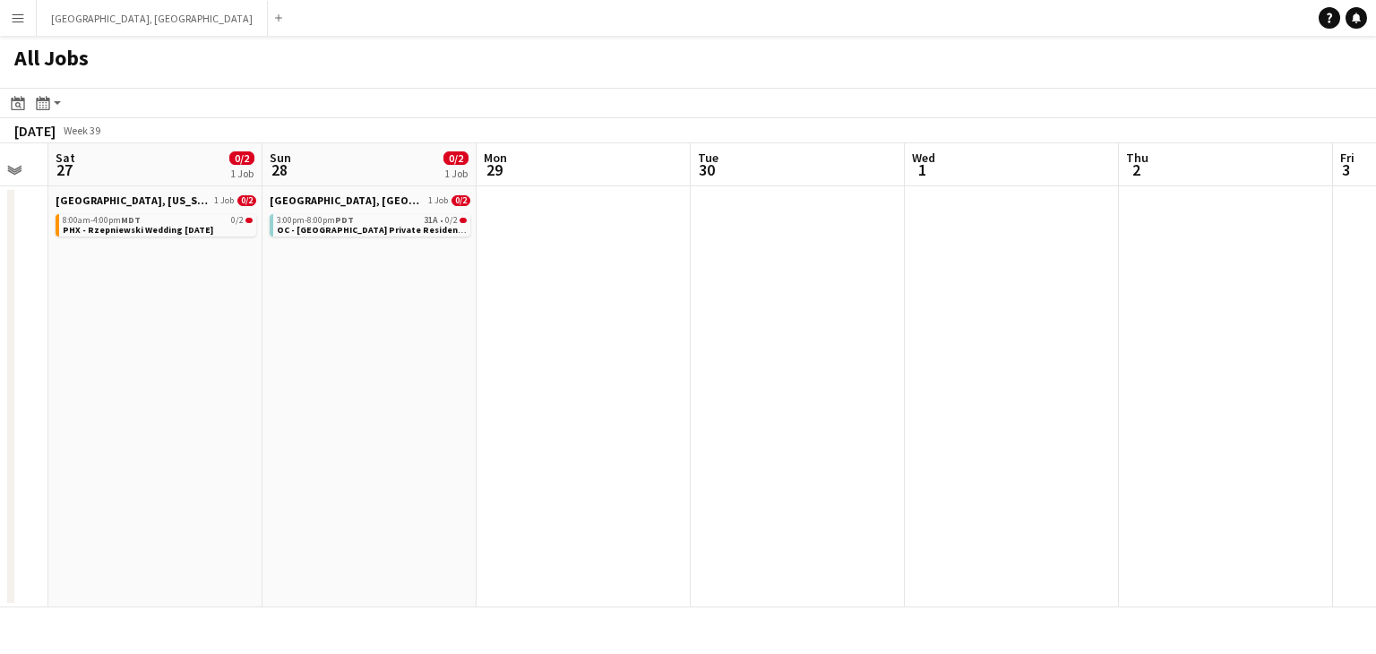
drag, startPoint x: 1022, startPoint y: 335, endPoint x: 621, endPoint y: 367, distance: 402.6
click at [624, 366] on app-calendar-viewport "Wed 24 Thu 25 Fri 26 Sat 27 0/2 1 Job Sun 28 0/2 1 Job Mon 29 Tue 30 Wed 1 Thu …" at bounding box center [688, 375] width 1376 height 464
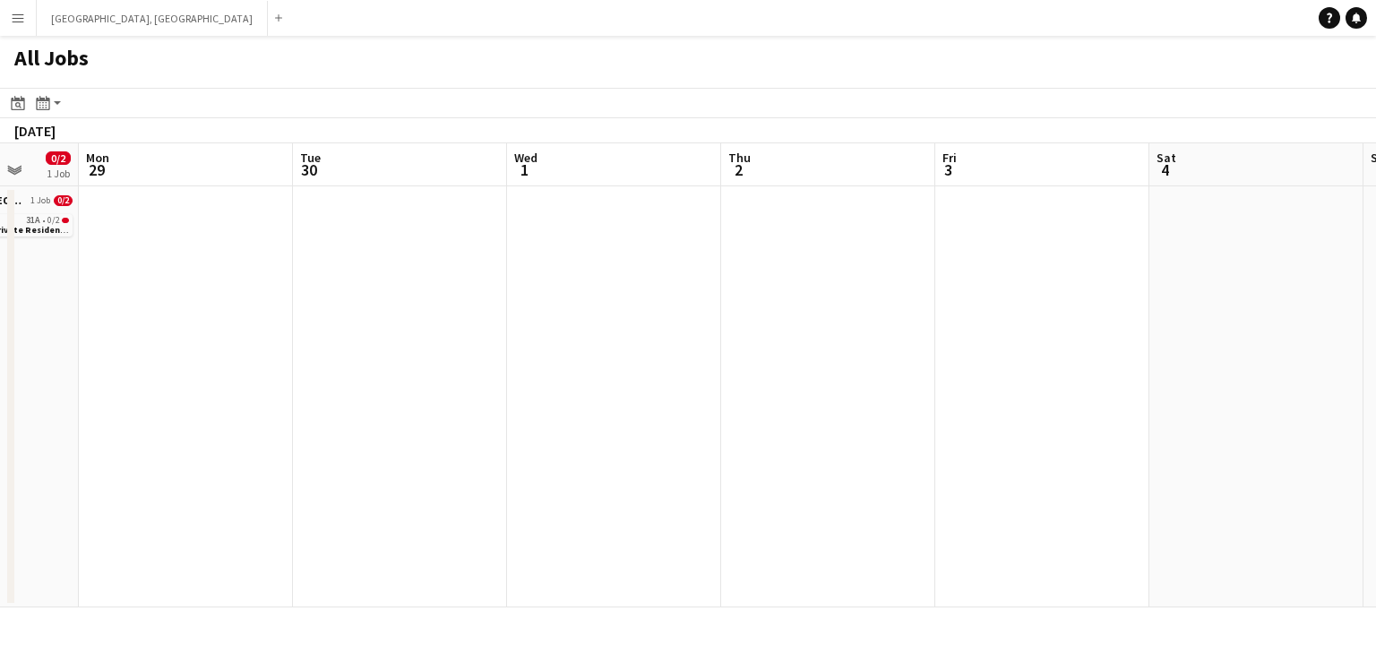
click at [673, 362] on app-calendar-viewport "Fri 26 Sat 27 0/2 1 Job Sun 28 0/2 1 Job Mon 29 Tue 30 Wed 1 Thu 2 Fri 3 Sat 4 …" at bounding box center [688, 375] width 1376 height 464
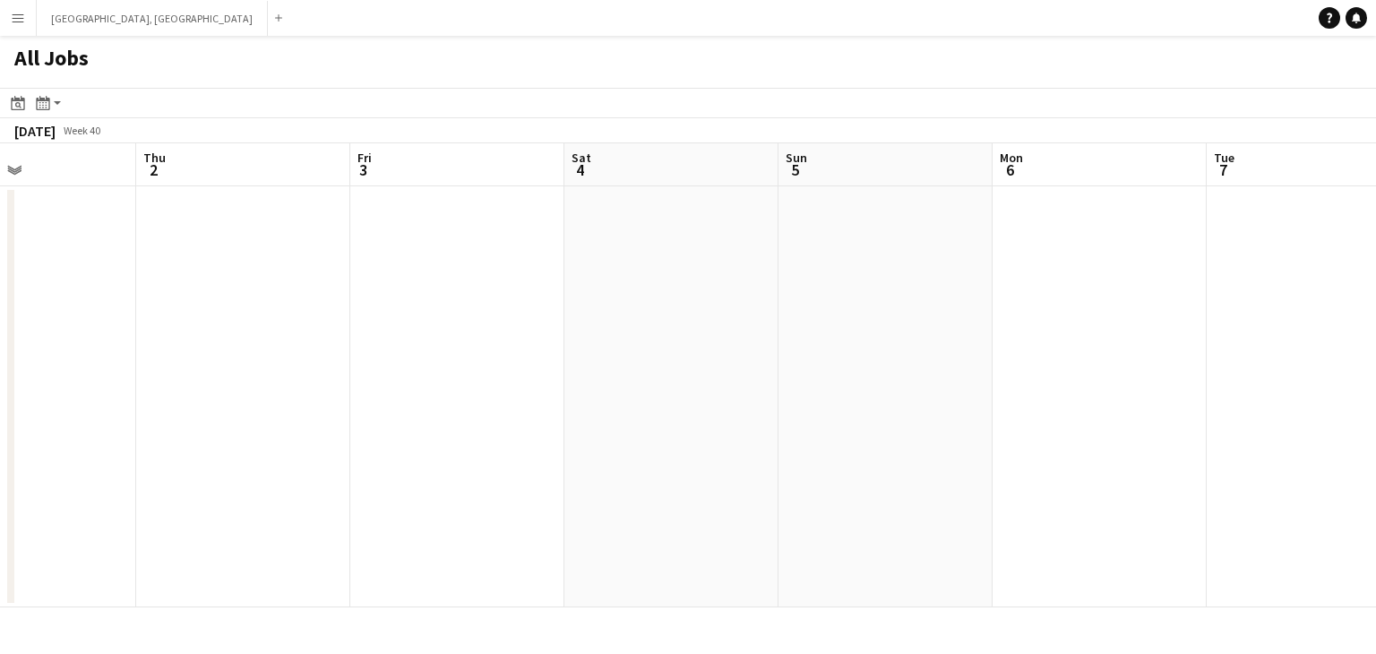
drag, startPoint x: 921, startPoint y: 331, endPoint x: 659, endPoint y: 348, distance: 262.2
click at [648, 350] on app-calendar-viewport "Sun 28 0/2 1 Job Mon 29 Tue 30 Wed 1 Thu 2 Fri 3 Sat 4 Sun 5 Mon 6 Tue 7 Wed 8 …" at bounding box center [688, 375] width 1376 height 464
click at [642, 349] on app-all-jobs "All Jobs Date picker [DATE] [DATE] [DATE] M [DATE] T [DATE] W [DATE] T [DATE] F…" at bounding box center [688, 322] width 1376 height 572
drag, startPoint x: 976, startPoint y: 319, endPoint x: 686, endPoint y: 359, distance: 292.2
click at [737, 355] on app-calendar-viewport "Tue 30 Wed 1 Thu 2 Fri 3 Sat 4 Sun 5 Mon 6 Tue 7 Wed 8 Thu 9 Fri 10 Sat 11 1/6 …" at bounding box center [688, 375] width 1376 height 464
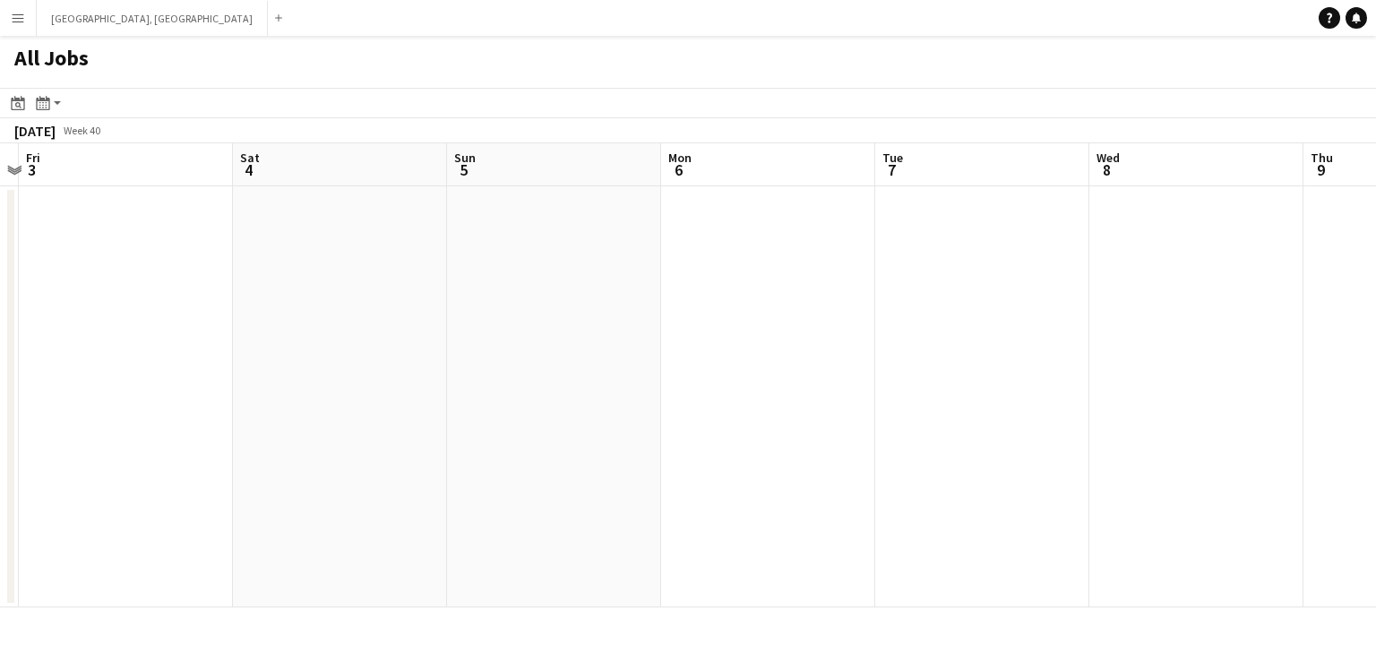
drag, startPoint x: 957, startPoint y: 342, endPoint x: 685, endPoint y: 366, distance: 272.5
click at [686, 366] on app-calendar-viewport "Tue 30 Wed 1 Thu 2 Fri 3 Sat 4 Sun 5 Mon 6 Tue 7 Wed 8 Thu 9 Fri 10 Sat 11 1/6 …" at bounding box center [688, 375] width 1376 height 464
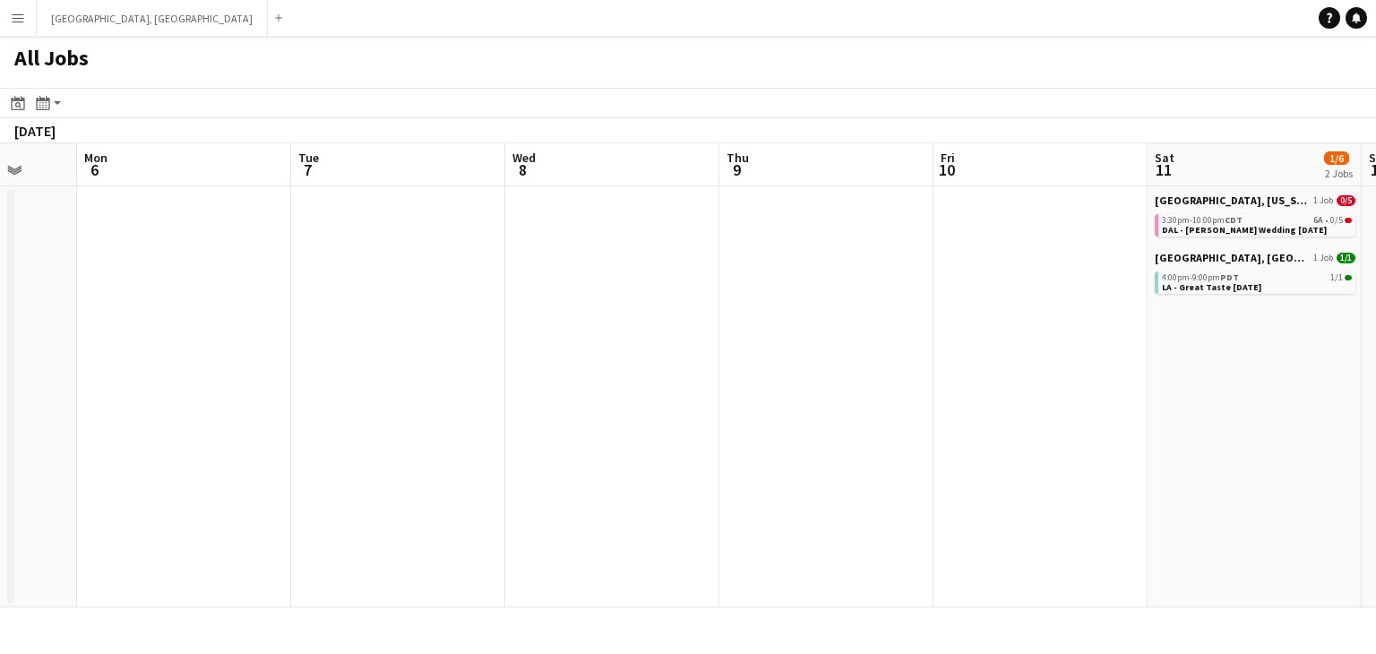
click at [709, 365] on app-all-jobs "All Jobs Date picker [DATE] [DATE] [DATE] M [DATE] T [DATE] W [DATE] T [DATE] F…" at bounding box center [688, 322] width 1376 height 572
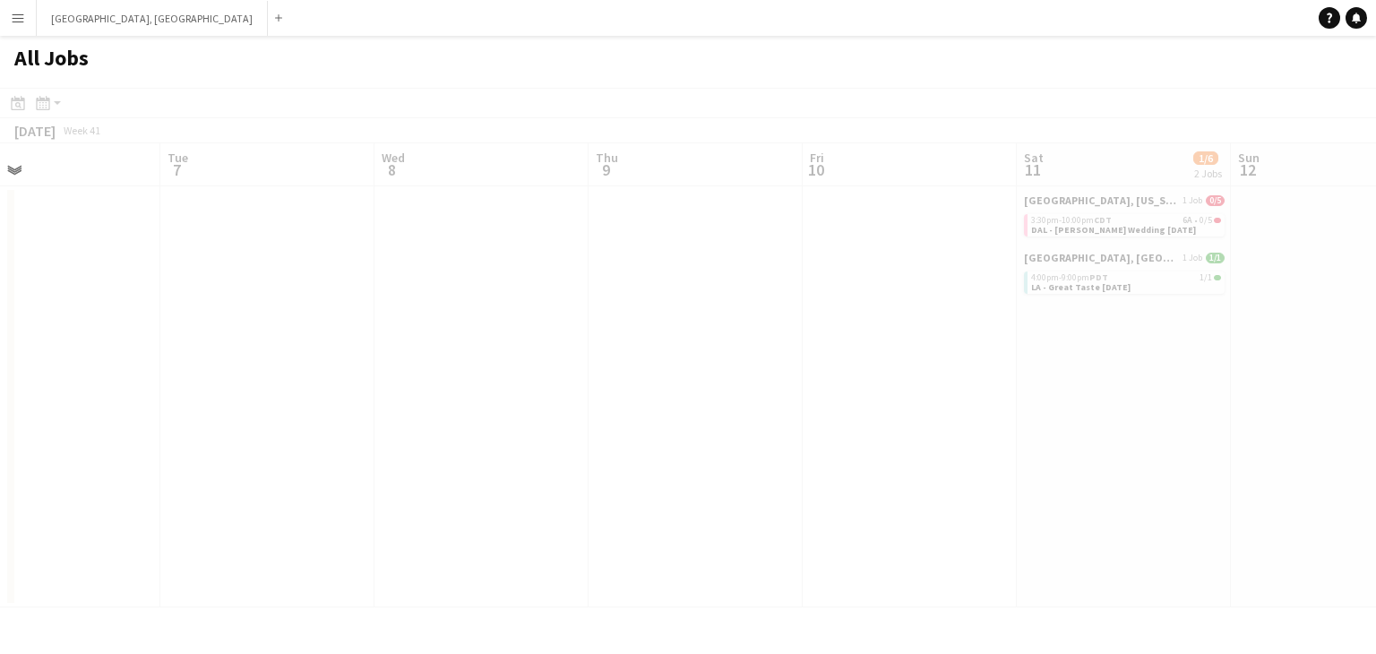
drag, startPoint x: 851, startPoint y: 347, endPoint x: 617, endPoint y: 368, distance: 234.8
click at [624, 368] on div at bounding box center [688, 374] width 1376 height 572
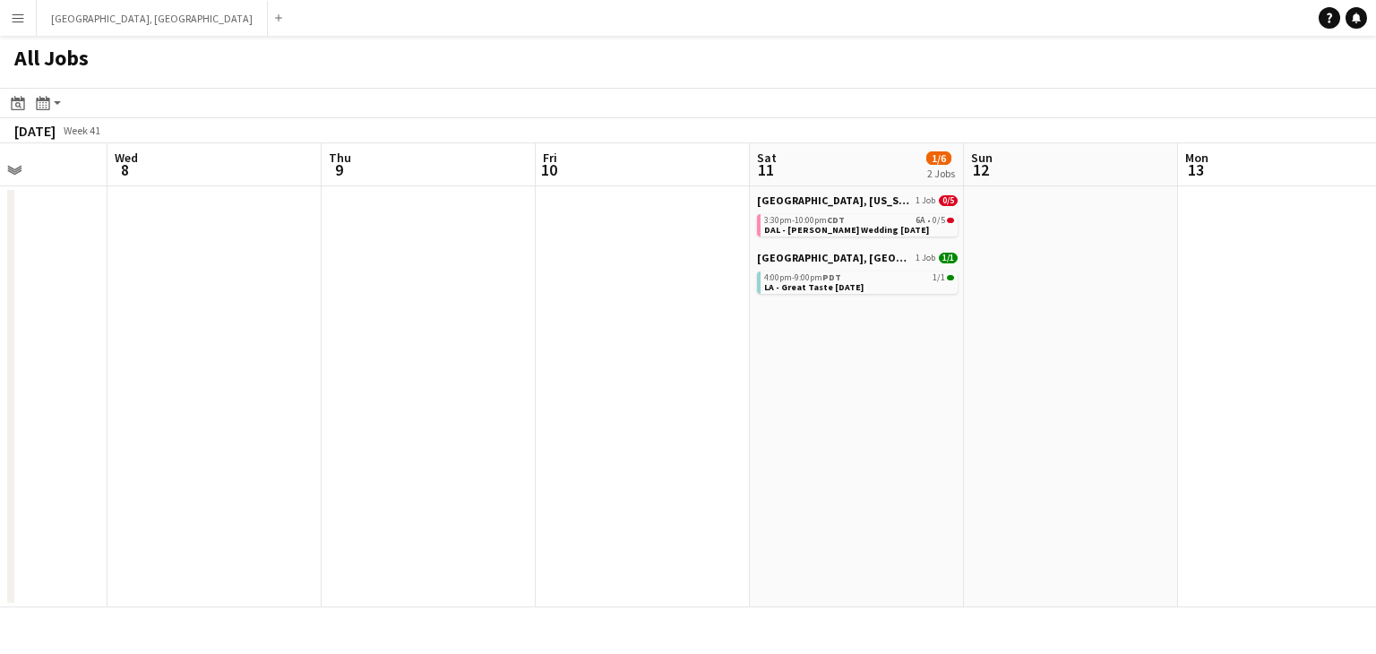
drag, startPoint x: 908, startPoint y: 343, endPoint x: 595, endPoint y: 369, distance: 314.6
click at [614, 367] on app-calendar-viewport "Sat 4 Sun 5 Mon 6 Tue 7 Wed 8 Thu 9 Fri 10 Sat 11 1/6 2 Jobs Sun 12 Mon 13 Tue …" at bounding box center [688, 375] width 1376 height 464
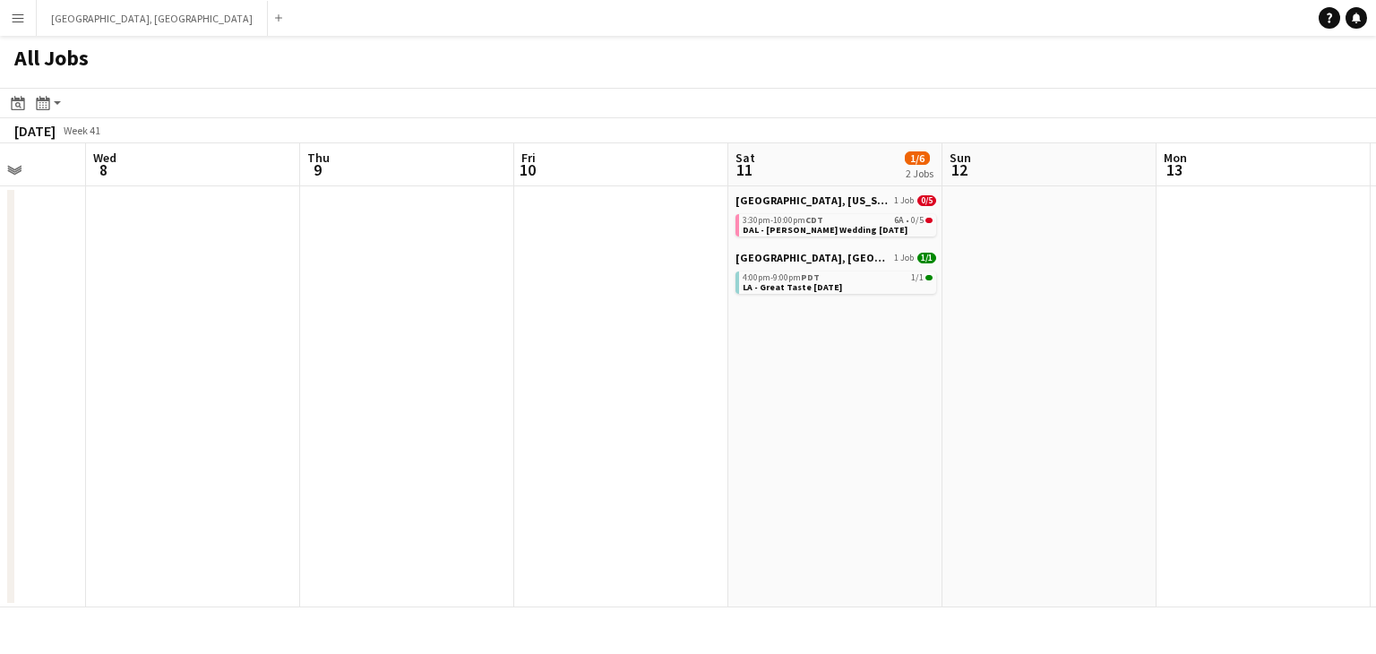
drag, startPoint x: 717, startPoint y: 355, endPoint x: 518, endPoint y: 376, distance: 200.0
click at [517, 376] on app-calendar-viewport "Sat 4 Sun 5 Mon 6 Tue 7 Wed 8 Thu 9 Fri 10 Sat 11 1/6 2 Jobs Sun 12 Mon 13 Tue …" at bounding box center [688, 375] width 1376 height 464
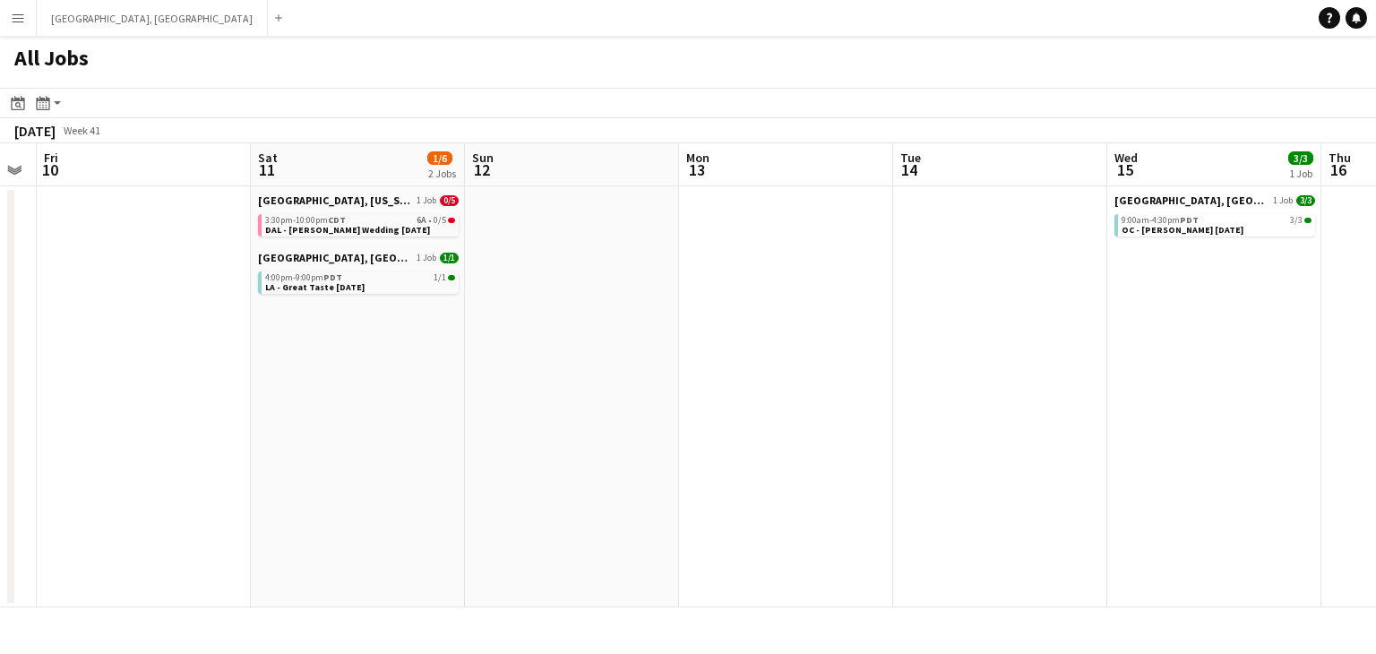
click at [626, 363] on app-all-jobs "All Jobs Date picker [DATE] [DATE] [DATE] M [DATE] T [DATE] W [DATE] T [DATE] F…" at bounding box center [688, 322] width 1376 height 572
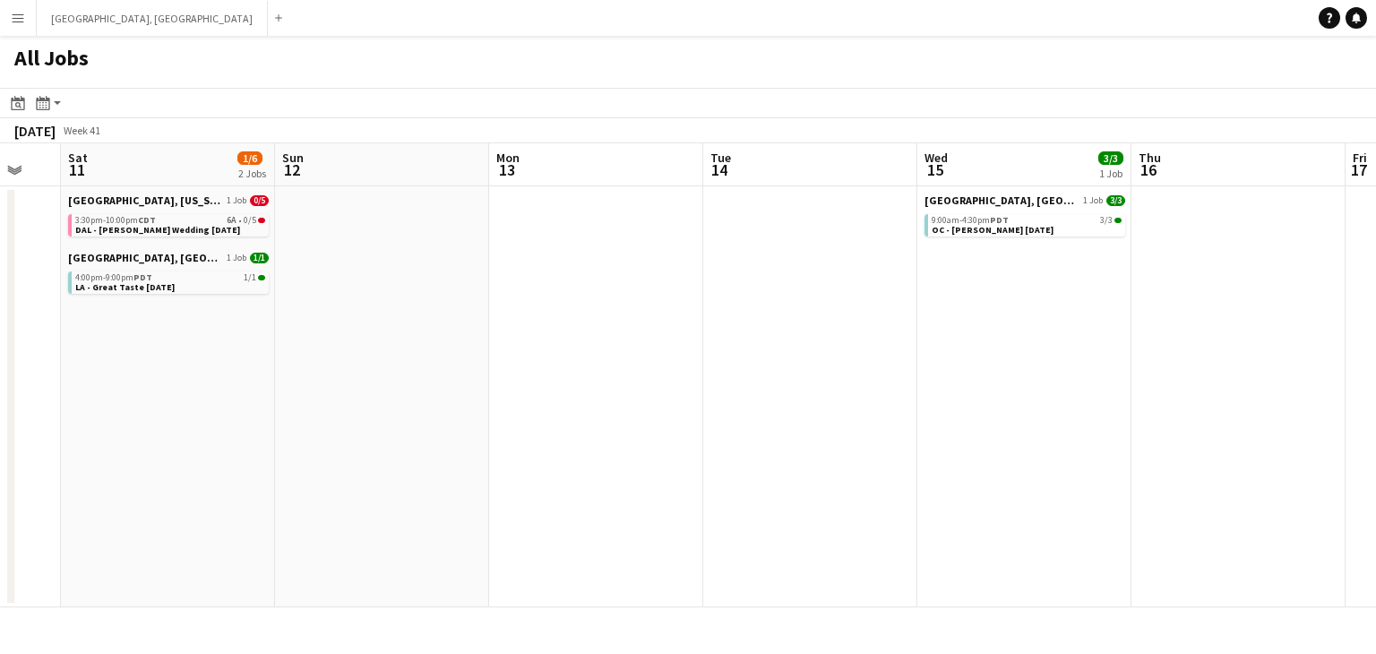
drag, startPoint x: 925, startPoint y: 307, endPoint x: 513, endPoint y: 357, distance: 415.1
click at [518, 357] on app-calendar-viewport "Wed 8 Thu 9 Fri 10 Sat 11 1/6 2 Jobs Sun 12 Mon 13 Tue 14 Wed 15 3/3 1 Job Thu …" at bounding box center [688, 375] width 1376 height 464
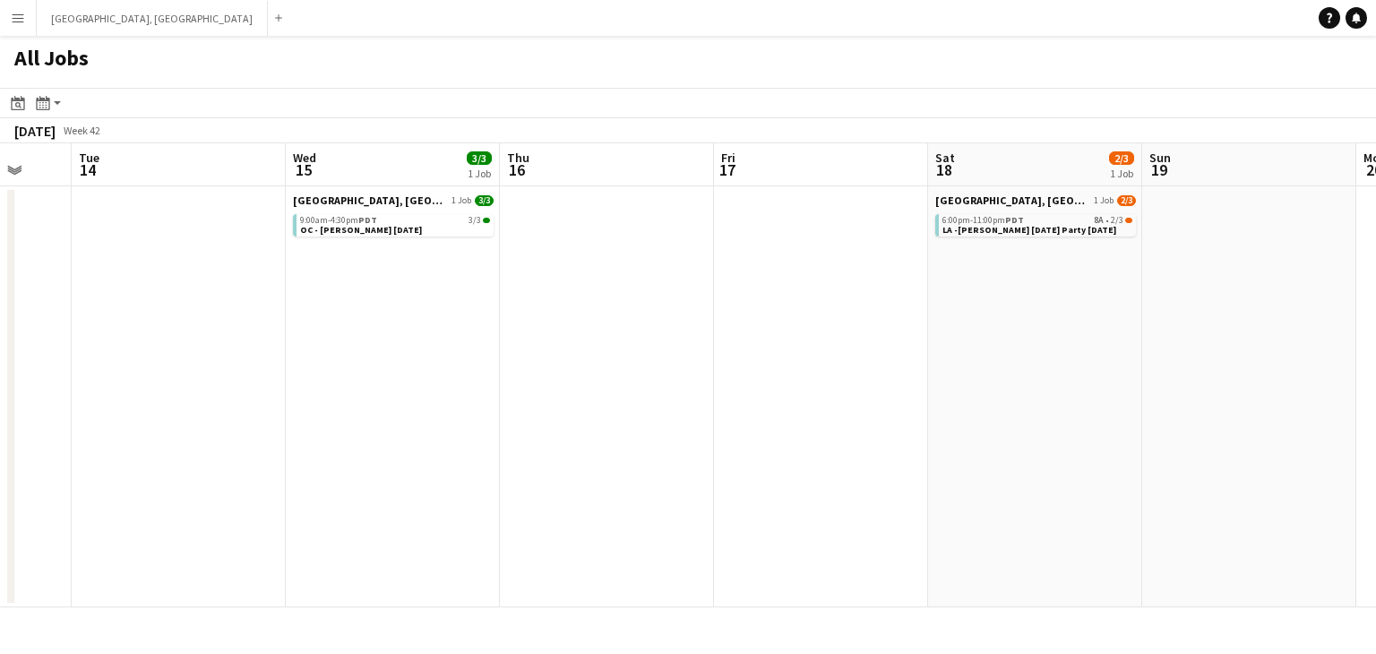
drag, startPoint x: 845, startPoint y: 324, endPoint x: 641, endPoint y: 340, distance: 204.8
click at [637, 340] on app-calendar-viewport "Fri 10 Sat 11 1/6 2 Jobs Sun 12 Mon 13 Tue 14 Wed 15 3/3 1 Job Thu 16 Fri 17 Sa…" at bounding box center [688, 375] width 1376 height 464
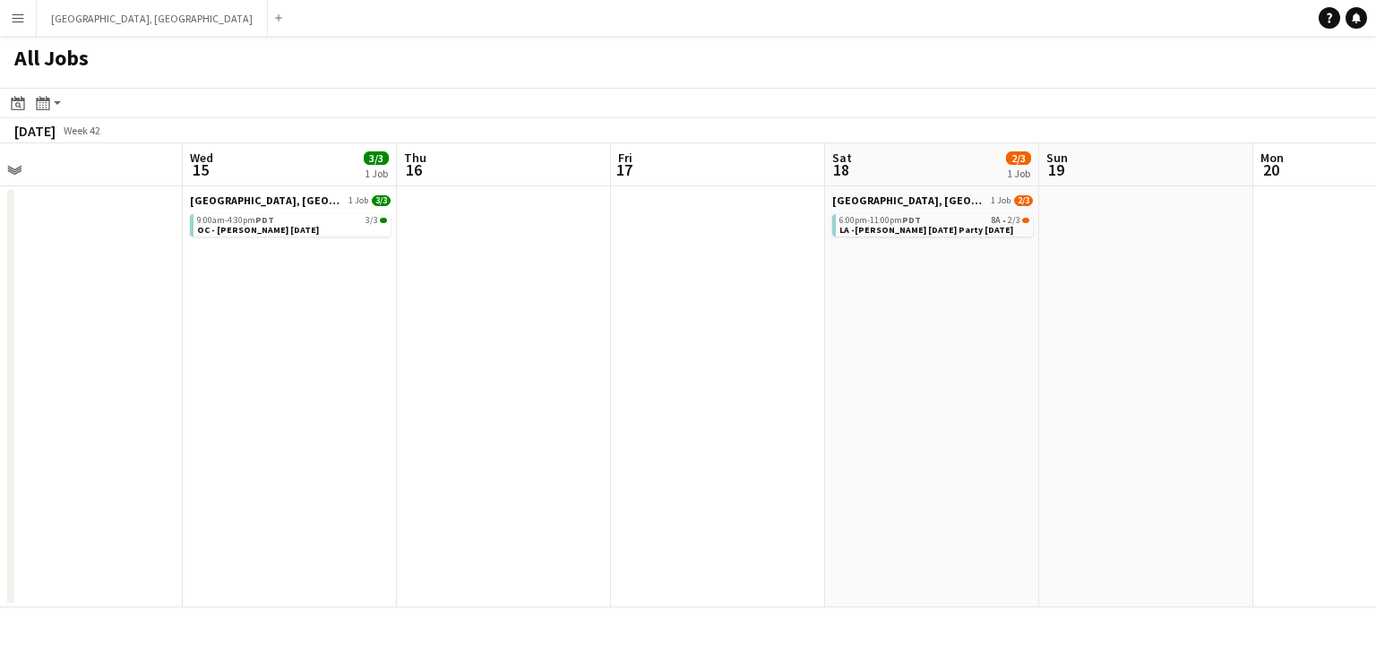
click at [561, 350] on app-all-jobs "All Jobs Date picker [DATE] [DATE] [DATE] M [DATE] T [DATE] W [DATE] T [DATE] F…" at bounding box center [688, 322] width 1376 height 572
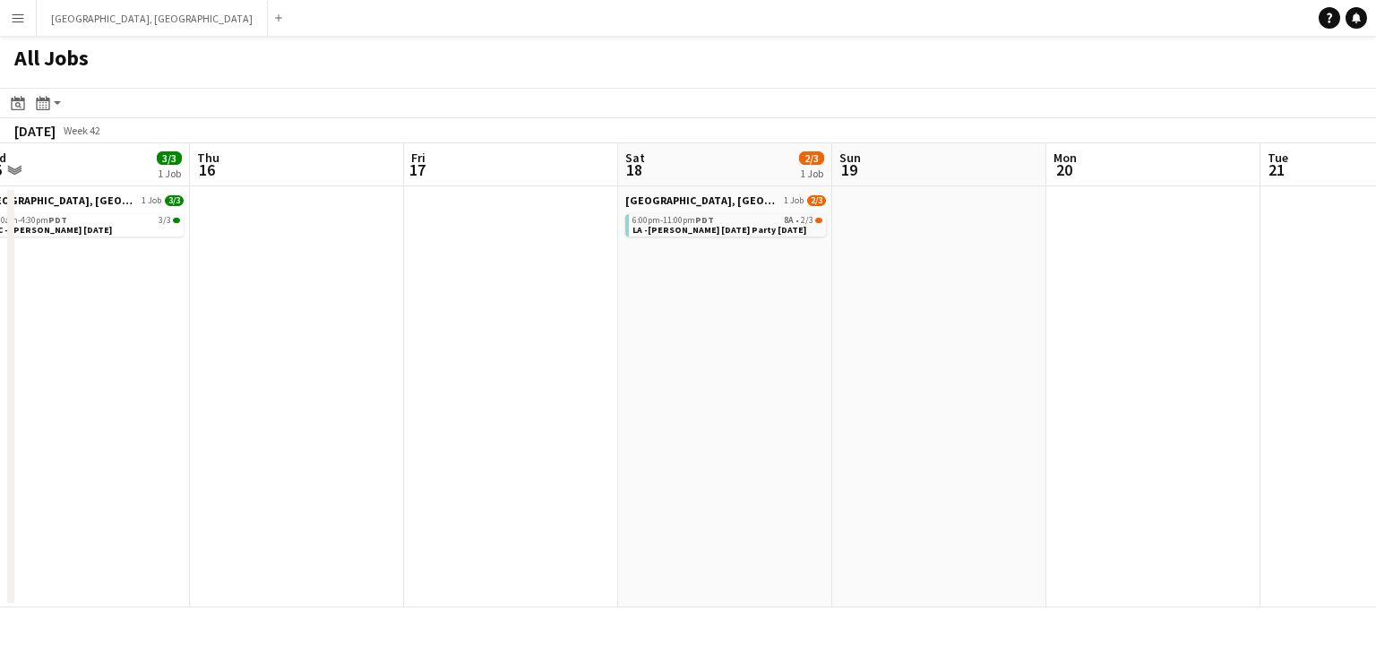
drag, startPoint x: 925, startPoint y: 311, endPoint x: 415, endPoint y: 366, distance: 513.5
click at [422, 365] on app-calendar-viewport "Mon 13 Tue 14 Wed 15 3/3 1 Job Thu 16 Fri 17 Sat 18 2/3 1 Job Sun 19 Mon 20 Tue…" at bounding box center [688, 375] width 1376 height 464
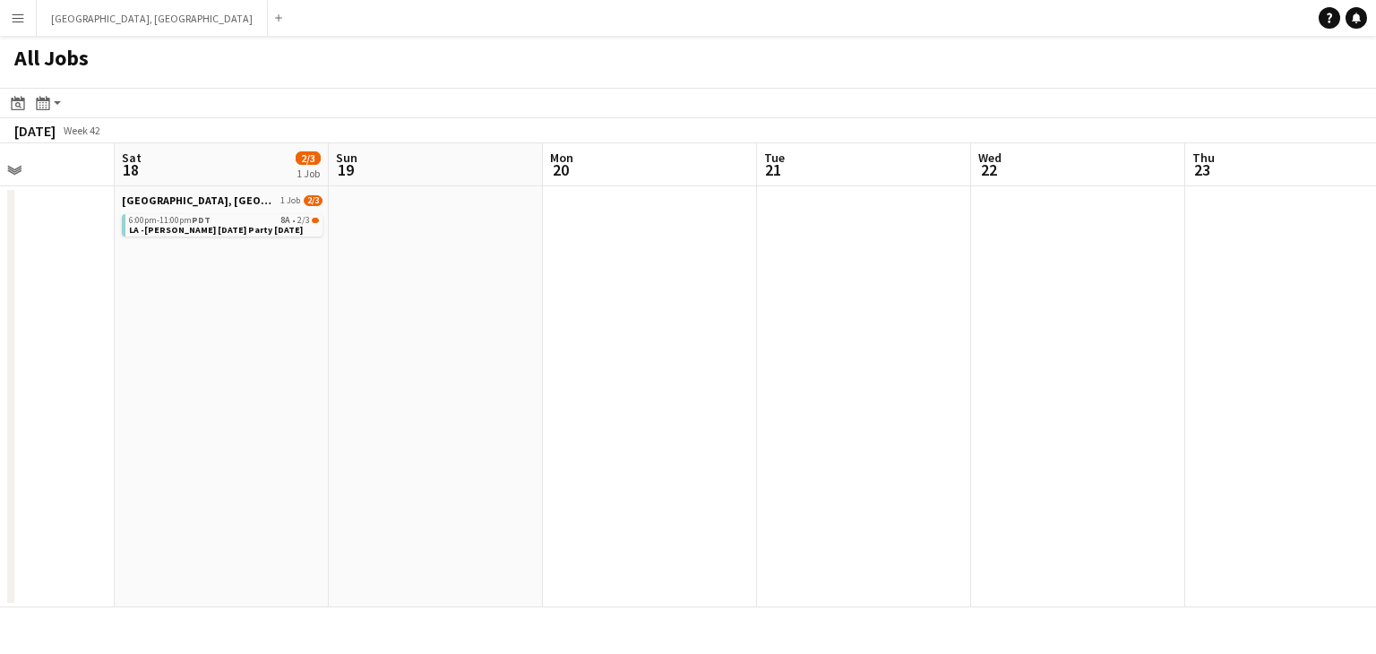
click at [452, 363] on app-all-jobs "All Jobs Date picker [DATE] [DATE] [DATE] M [DATE] T [DATE] W [DATE] T [DATE] F…" at bounding box center [688, 322] width 1376 height 572
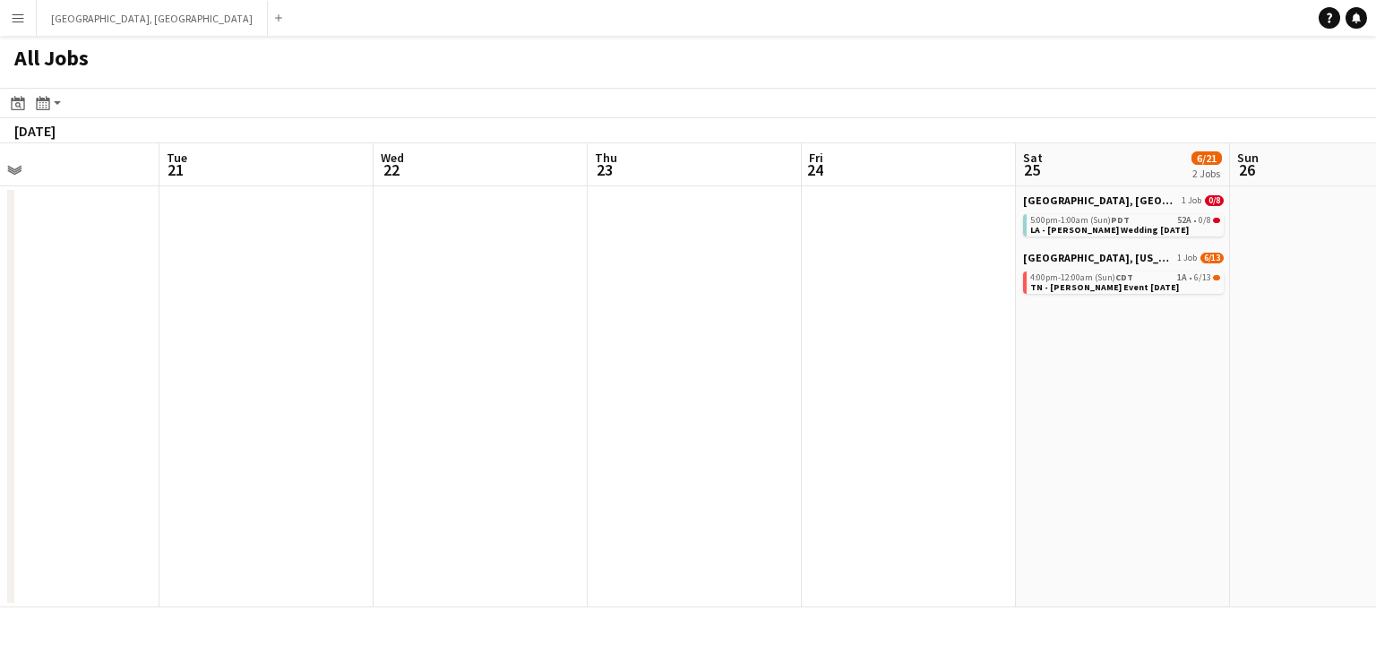
drag, startPoint x: 764, startPoint y: 321, endPoint x: 412, endPoint y: 336, distance: 352.4
click at [410, 335] on app-calendar-viewport "Fri 17 Sat 18 2/3 1 Job Sun 19 Mon 20 Tue 21 Wed 22 Thu 23 Fri 24 Sat 25 6/21 2…" at bounding box center [688, 375] width 1376 height 464
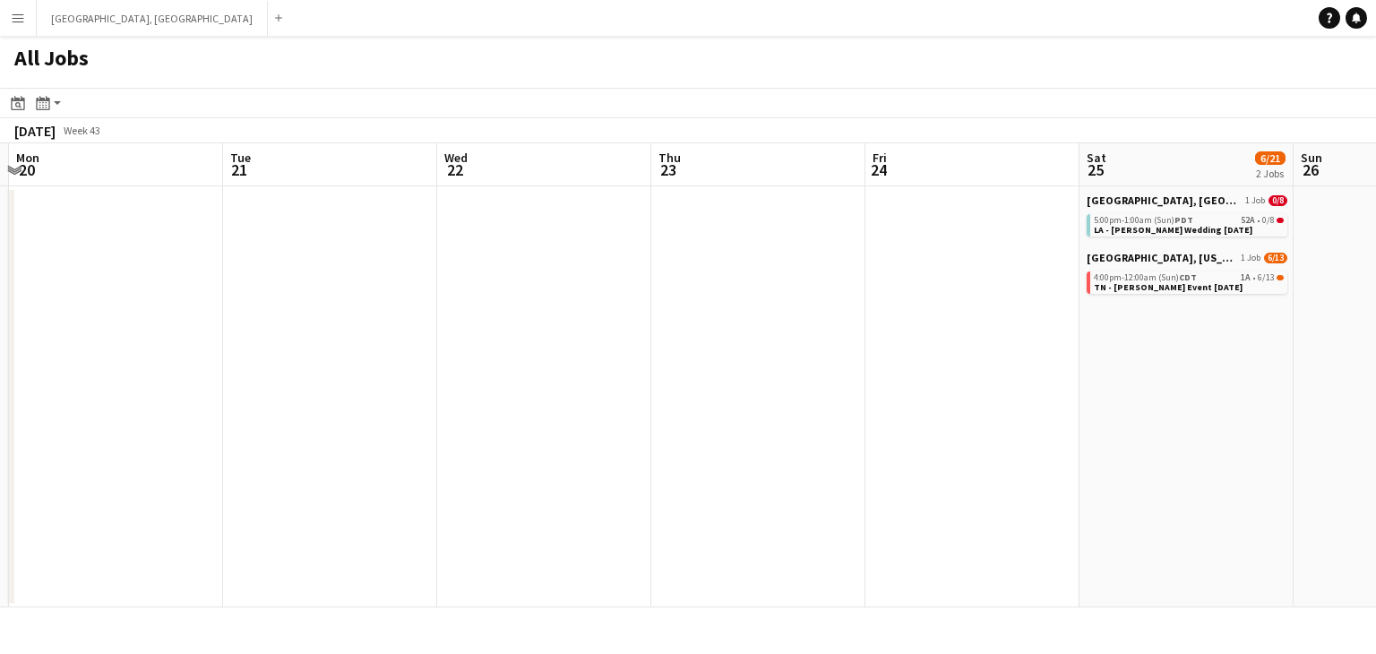
drag, startPoint x: 466, startPoint y: 332, endPoint x: 368, endPoint y: 340, distance: 97.9
click at [360, 340] on app-calendar-viewport "Fri 17 Sat 18 2/3 1 Job Sun 19 Mon 20 Tue 21 Wed 22 Thu 23 Fri 24 Sat 25 6/21 2…" at bounding box center [688, 375] width 1376 height 464
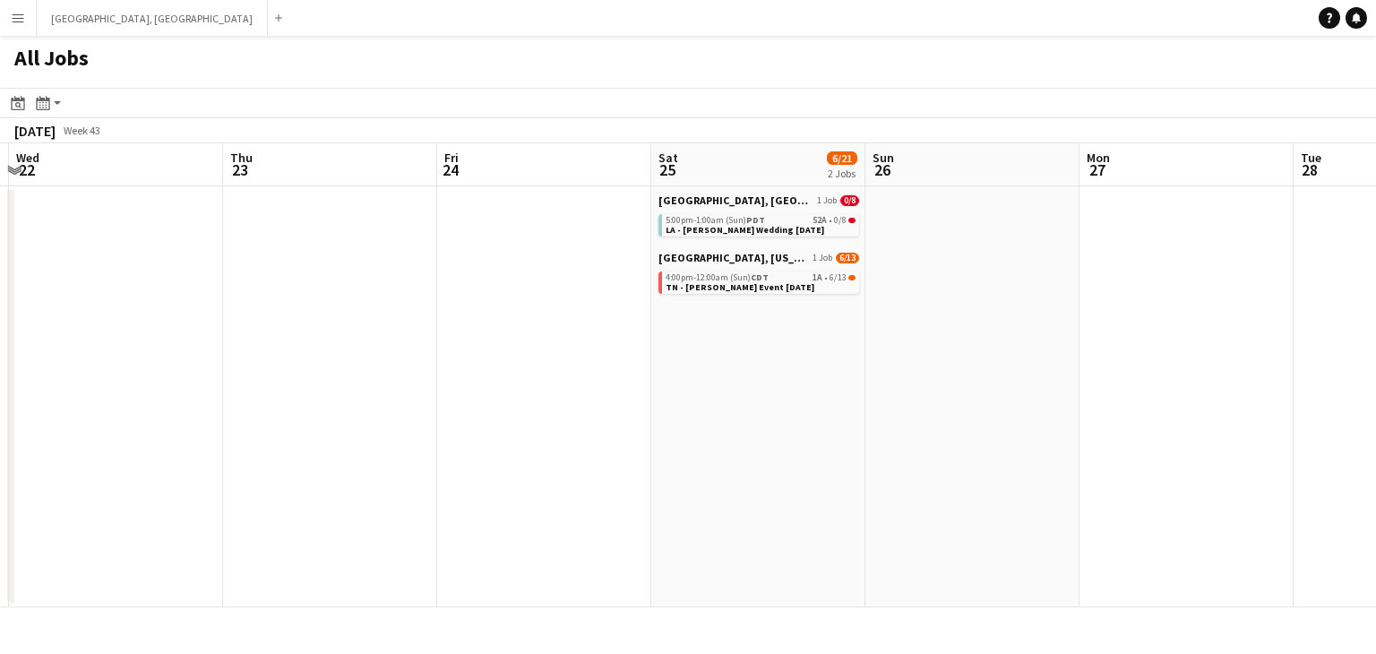
scroll to position [0, 639]
click at [736, 282] on span "TN - [PERSON_NAME] Event [DATE]" at bounding box center [734, 287] width 149 height 12
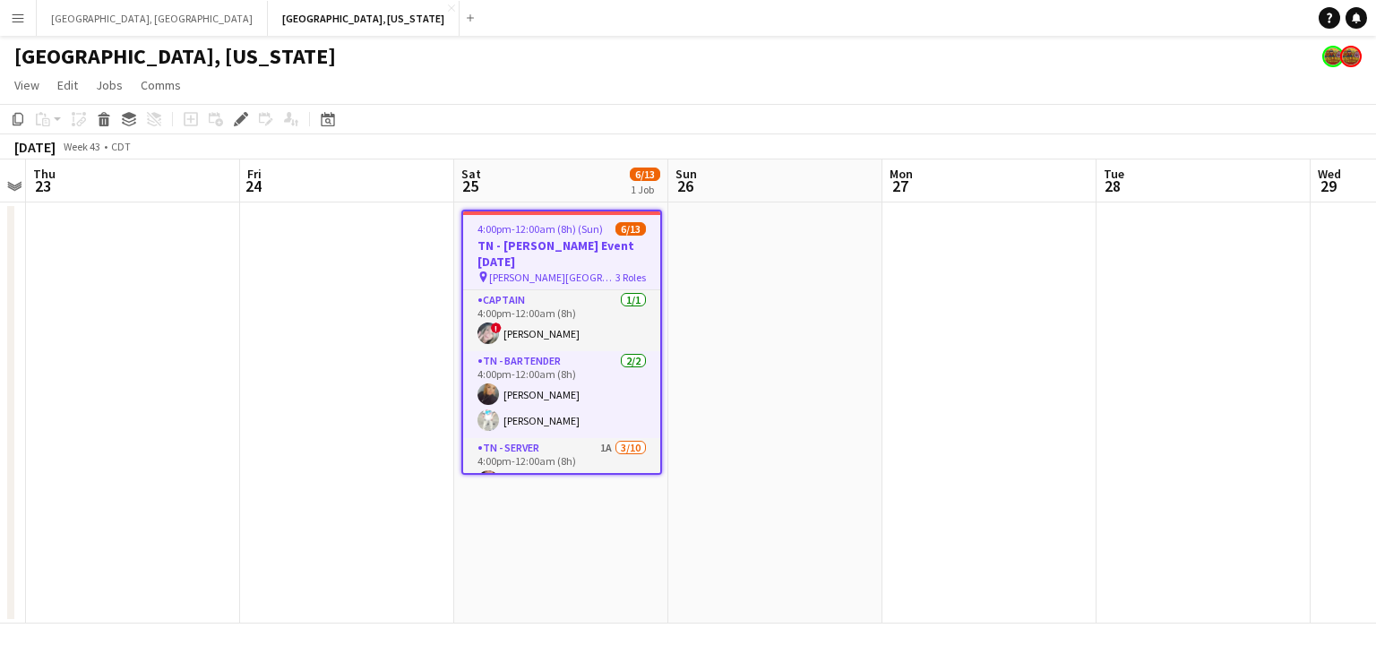
click at [529, 229] on span "4:00pm-12:00am (8h) (Sun)" at bounding box center [539, 228] width 125 height 13
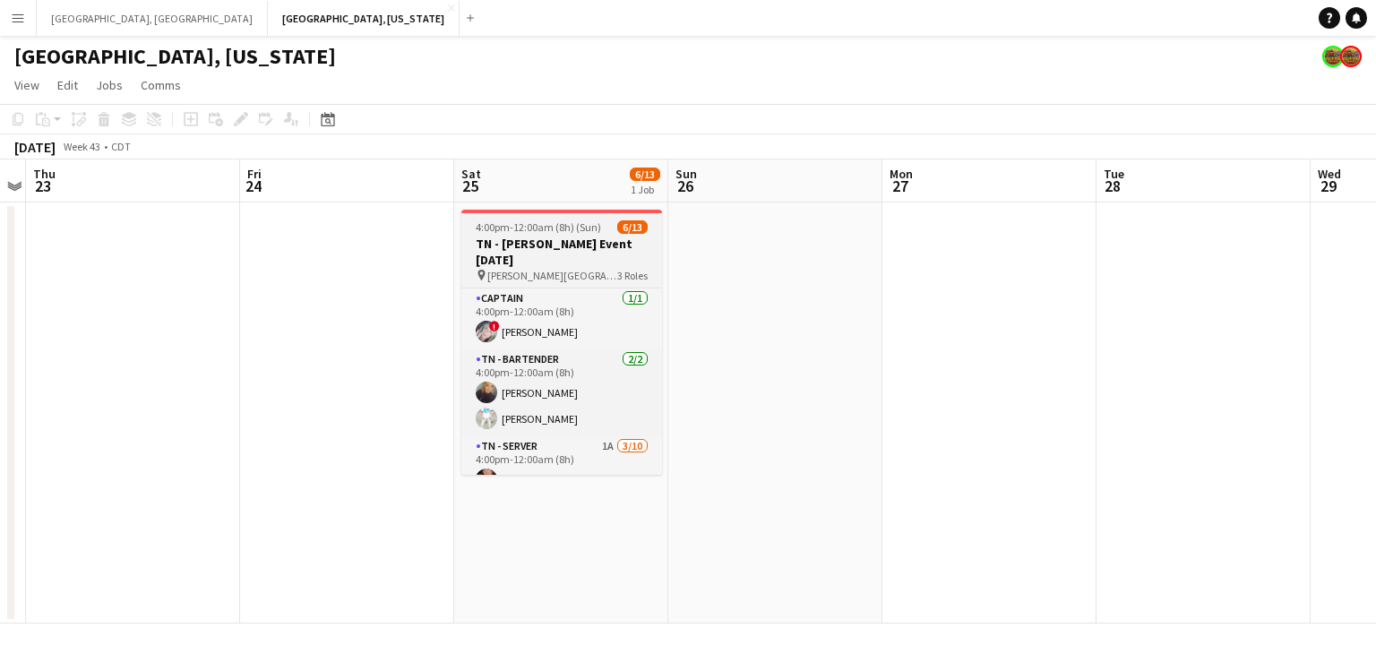
click at [520, 233] on span "4:00pm-12:00am (8h) (Sun)" at bounding box center [538, 226] width 125 height 13
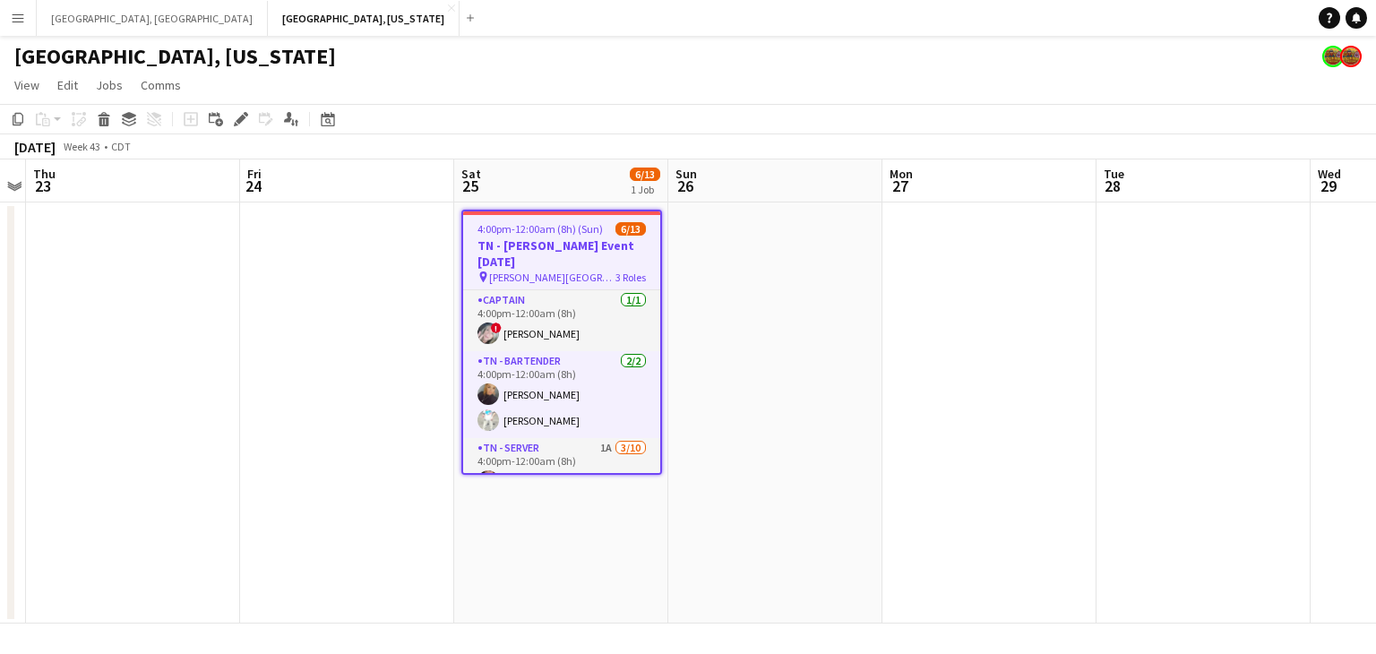
click at [244, 121] on icon "Edit" at bounding box center [241, 119] width 14 height 14
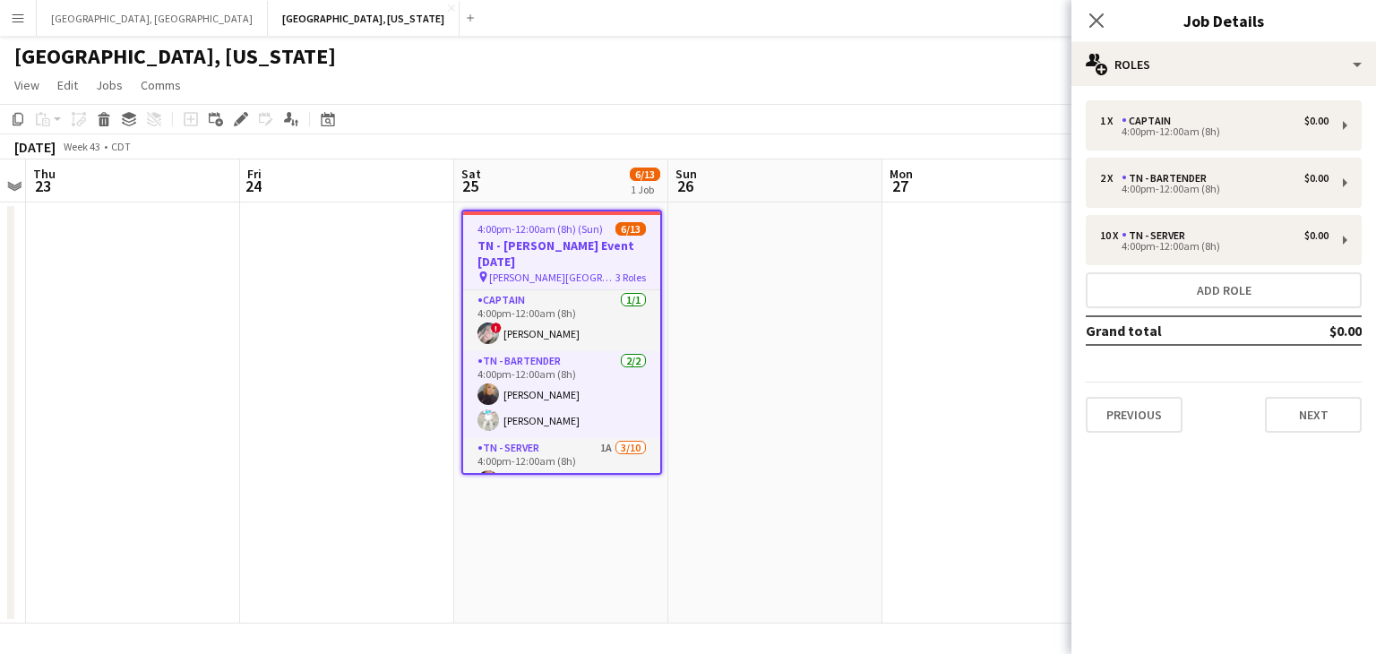
click at [1102, 23] on icon "Close pop-in" at bounding box center [1096, 20] width 14 height 14
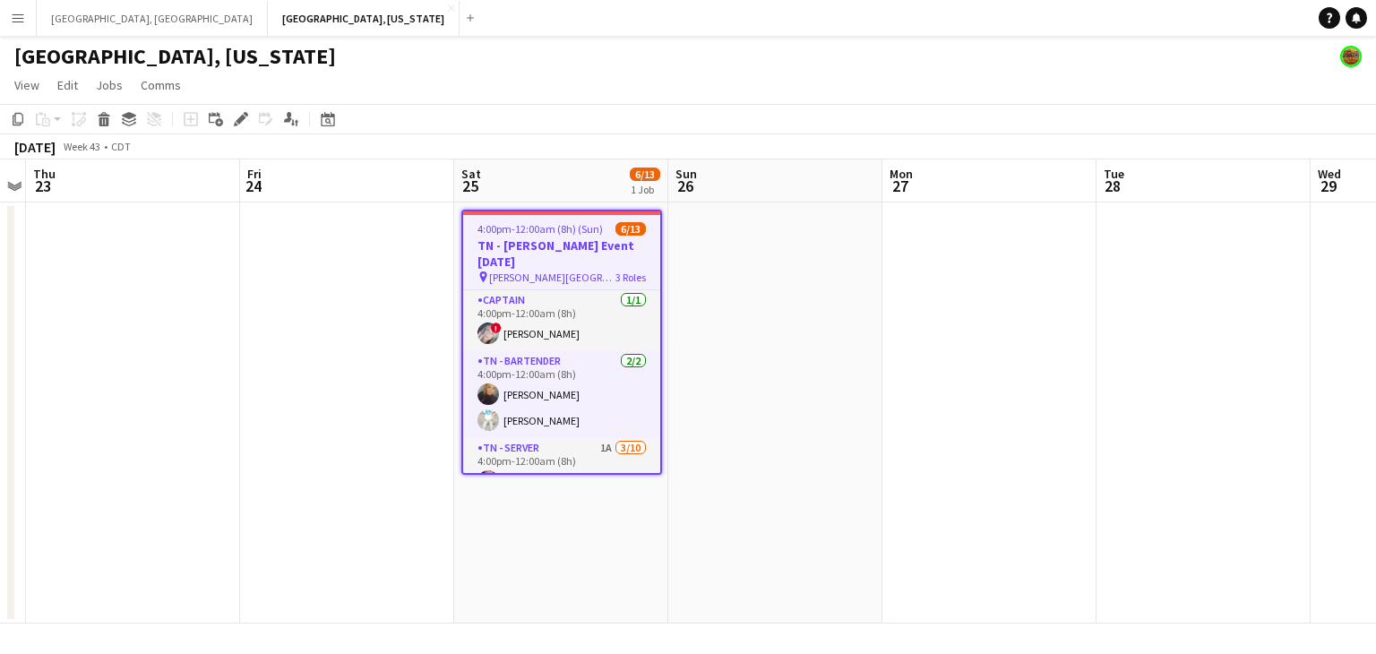
click at [1, 28] on button "Menu" at bounding box center [18, 18] width 36 height 36
